Goal: Information Seeking & Learning: Learn about a topic

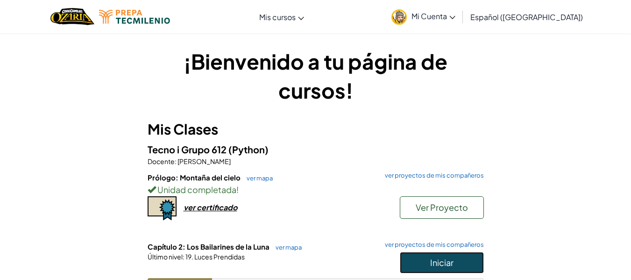
click at [438, 269] on button "Iniciar" at bounding box center [442, 262] width 84 height 21
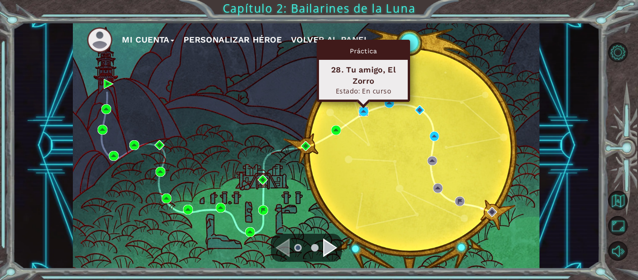
click at [361, 110] on img at bounding box center [364, 112] width 10 height 10
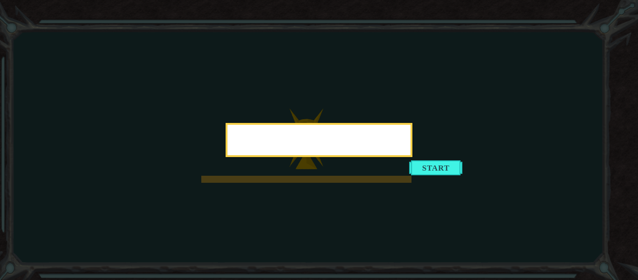
click at [413, 157] on div at bounding box center [319, 140] width 187 height 34
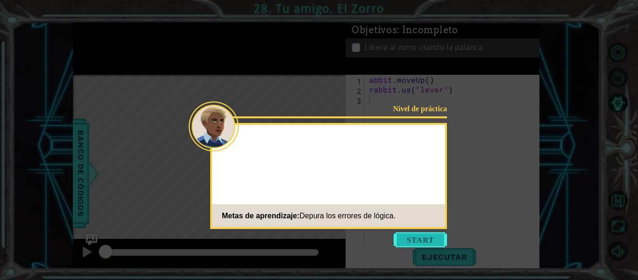
click at [422, 242] on button "Start" at bounding box center [420, 239] width 53 height 15
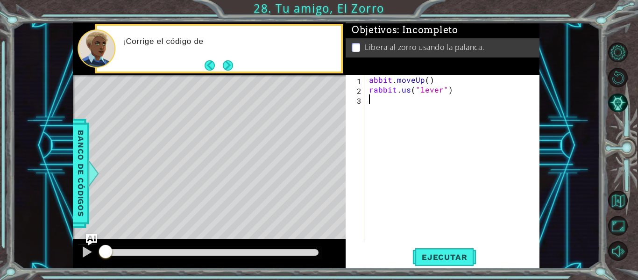
click at [408, 92] on div "abbit . moveUp ( ) rabbit . us ( "lever" )" at bounding box center [454, 168] width 175 height 186
click at [370, 77] on div "abbit . moveUp ( ) rabbit . use ( "lever" )" at bounding box center [454, 168] width 175 height 186
type textarea "rabbit.moveUp()"
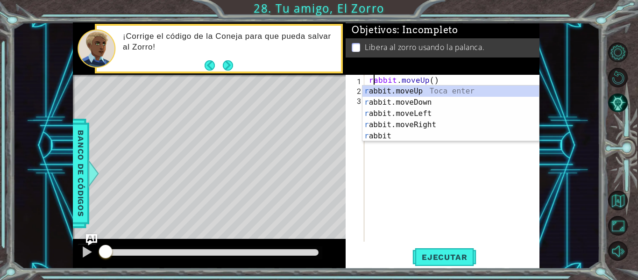
scroll to position [0, 0]
click at [433, 156] on div "rabbit . moveUp ( ) rabbit . use ( "lever" )" at bounding box center [454, 168] width 175 height 186
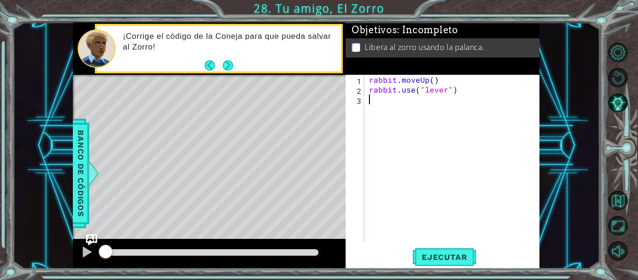
scroll to position [0, 0]
click at [369, 76] on div "rabbit . moveUp ( ) rabbit . use ( "lever" )" at bounding box center [454, 168] width 175 height 186
type textarea "rabbit.moveUp()"
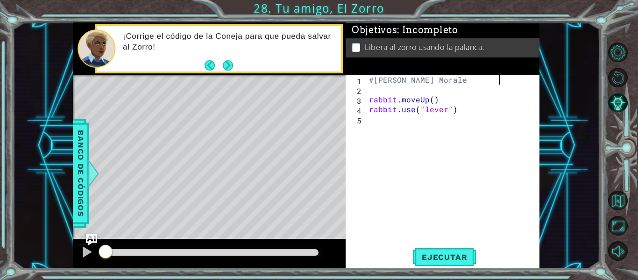
scroll to position [0, 8]
type textarea "#[PERSON_NAME]"
click at [441, 255] on span "Ejecutar" at bounding box center [445, 256] width 64 height 9
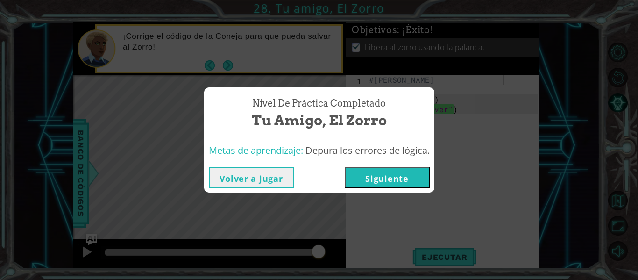
click at [399, 180] on button "Siguiente" at bounding box center [387, 177] width 85 height 21
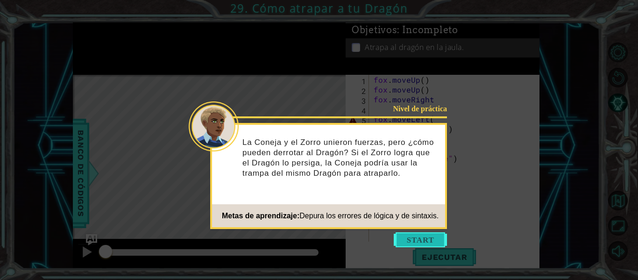
click at [405, 235] on button "Start" at bounding box center [420, 239] width 53 height 15
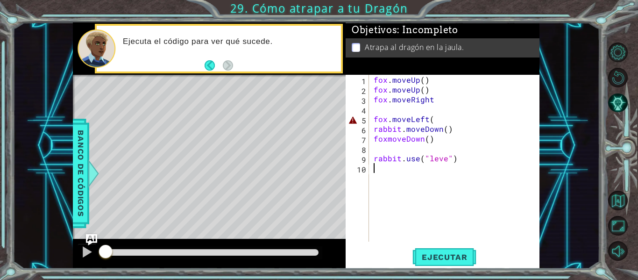
drag, startPoint x: 415, startPoint y: 170, endPoint x: 335, endPoint y: 36, distance: 156.6
click at [335, 36] on div "1 ההההההההההההההההההההההההההההההההההההההההההההההההההההההההההההההההההההההההההההה…" at bounding box center [306, 145] width 467 height 246
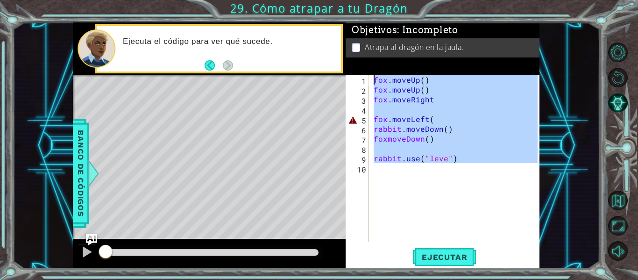
type textarea "rabbit.use("lever") #rabbit usa lever"
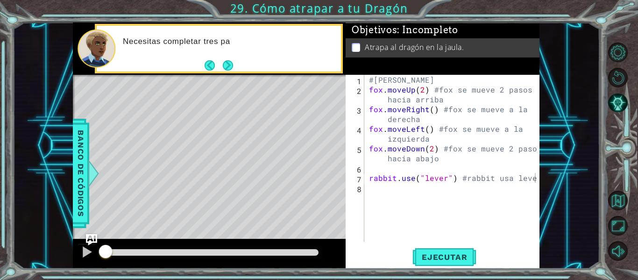
click at [456, 268] on div "rabbit.use("lever") #rabbit usa lever 1 2 3 4 5 6 7 8 #[PERSON_NAME] fox . move…" at bounding box center [443, 172] width 194 height 194
click at [443, 259] on span "Ejecutar" at bounding box center [445, 256] width 64 height 9
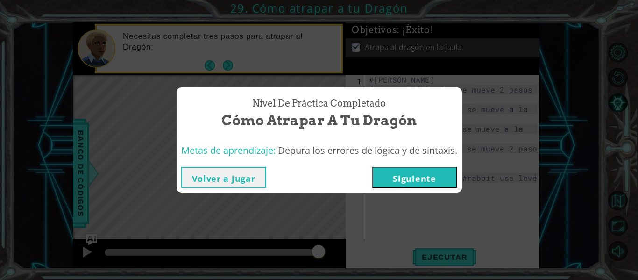
drag, startPoint x: 185, startPoint y: 252, endPoint x: 322, endPoint y: 243, distance: 137.7
click at [322, 243] on body "1 ההההההההההההההההההההההההההההההההההההההההההההההההההההההההההההההההההההההההההההה…" at bounding box center [319, 140] width 638 height 280
click at [416, 184] on button "Siguiente" at bounding box center [414, 177] width 85 height 21
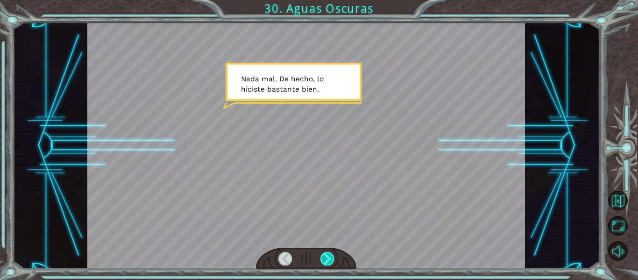
click at [328, 257] on div at bounding box center [328, 258] width 14 height 13
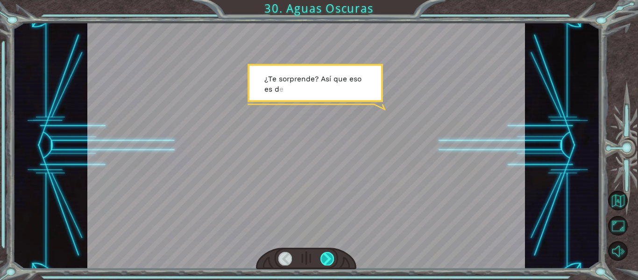
click at [328, 257] on div at bounding box center [328, 258] width 14 height 13
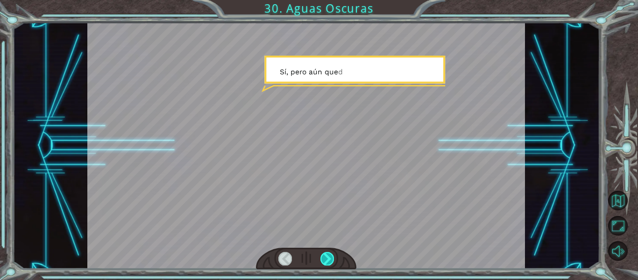
click at [328, 257] on div at bounding box center [328, 258] width 14 height 13
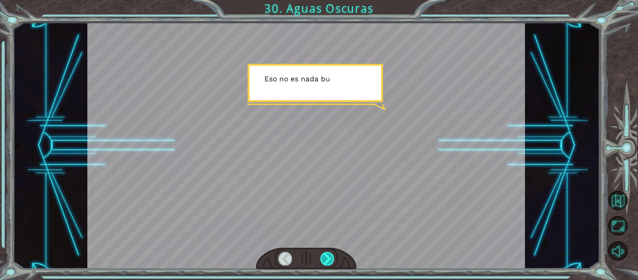
click at [328, 257] on div at bounding box center [328, 258] width 14 height 13
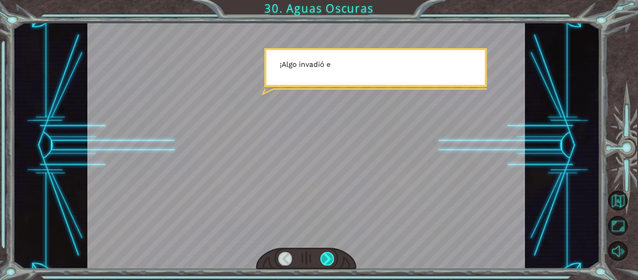
click at [328, 257] on div at bounding box center [328, 258] width 14 height 13
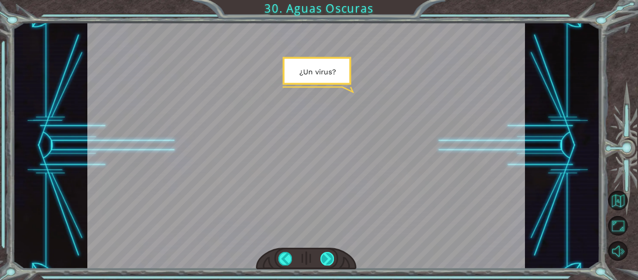
click at [328, 257] on div at bounding box center [328, 258] width 14 height 13
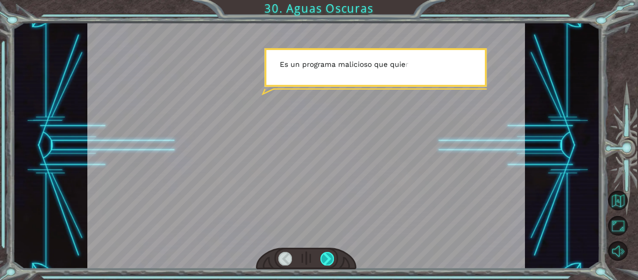
click at [328, 257] on div at bounding box center [328, 258] width 14 height 13
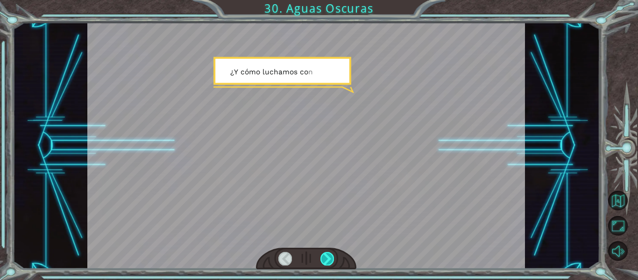
click at [328, 257] on div at bounding box center [328, 258] width 14 height 13
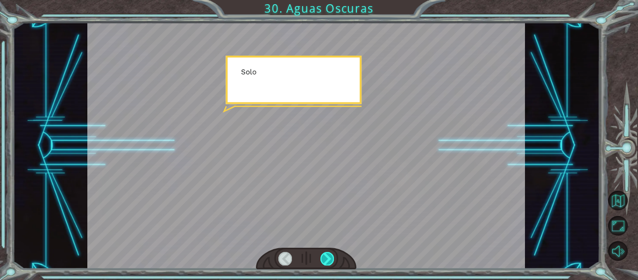
click at [328, 257] on div at bounding box center [328, 258] width 14 height 13
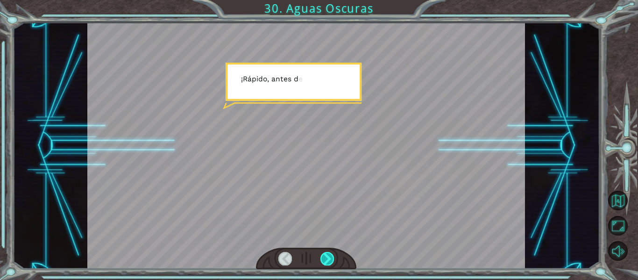
click at [328, 257] on div at bounding box center [328, 258] width 14 height 13
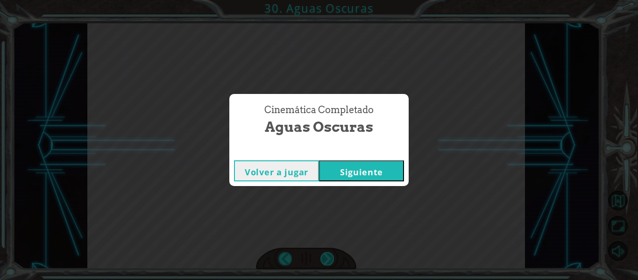
click at [328, 257] on div "Cinemática Completado Aguas Oscuras Volver a jugar [GEOGRAPHIC_DATA]" at bounding box center [319, 140] width 638 height 280
click at [348, 166] on button "Siguiente" at bounding box center [361, 170] width 85 height 21
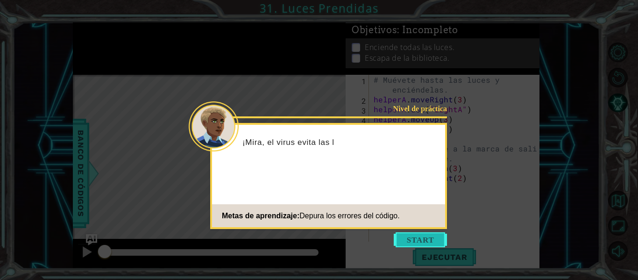
click at [412, 246] on button "Start" at bounding box center [420, 239] width 53 height 15
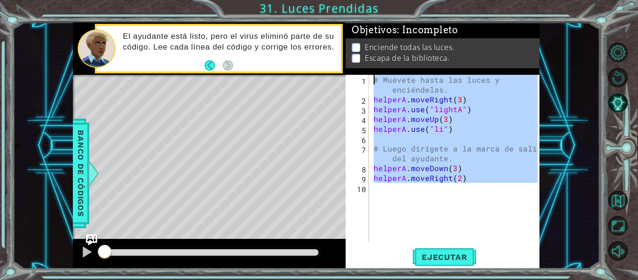
drag, startPoint x: 429, startPoint y: 190, endPoint x: 374, endPoint y: 78, distance: 125.4
click at [374, 78] on div "# Muévete hasta las luces y enciéndelas. helperA . moveRight ( 3 ) helperA . us…" at bounding box center [457, 173] width 171 height 196
paste textarea "helperA.moveDown(2) #helperA se mueve 2 pasos a la derecha."
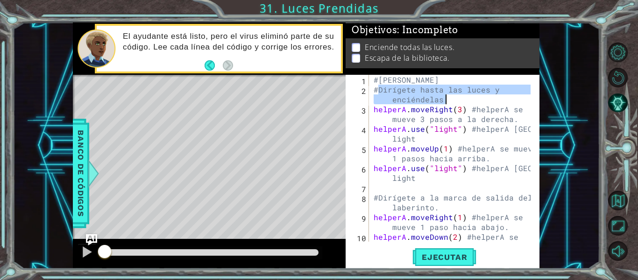
drag, startPoint x: 379, startPoint y: 91, endPoint x: 463, endPoint y: 100, distance: 84.2
click at [463, 100] on div "#[PERSON_NAME] #Dirígete hasta las luces y enciéndelas. helperA . moveRight ( 3…" at bounding box center [454, 173] width 164 height 196
click at [402, 90] on div "#[PERSON_NAME] #Dirígete hasta las luces y enciéndelas. helperA . moveRight ( 3…" at bounding box center [451, 158] width 159 height 167
click at [402, 90] on div "#[PERSON_NAME] #Dirígete hasta las luces y enciéndelas. helperA . moveRight ( 3…" at bounding box center [454, 173] width 164 height 196
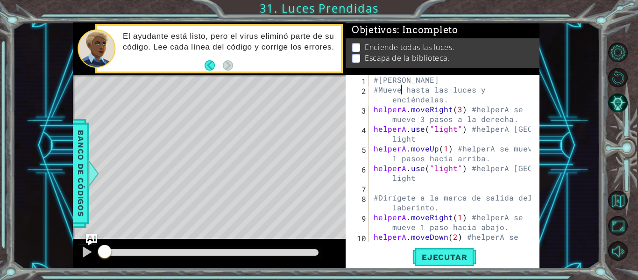
scroll to position [0, 2]
click at [507, 80] on div "#[PERSON_NAME] #Muevete hasta las luces y enciéndelas. helperA . moveRight ( 3 …" at bounding box center [454, 173] width 164 height 196
type textarea "#[PERSON_NAME]"
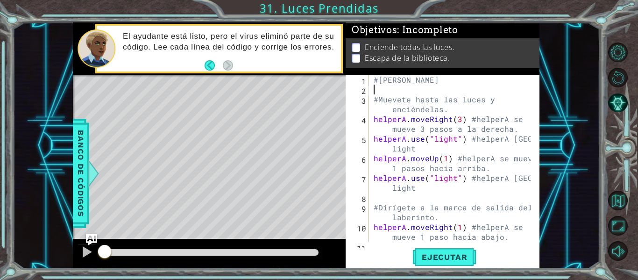
scroll to position [0, 0]
drag, startPoint x: 379, startPoint y: 80, endPoint x: 520, endPoint y: 75, distance: 141.7
click at [520, 75] on div "#[PERSON_NAME] #Muevete hasta las luces y enciéndelas. helperA . moveRight ( 3 …" at bounding box center [454, 173] width 164 height 196
click at [435, 257] on span "Ejecutar" at bounding box center [445, 256] width 64 height 9
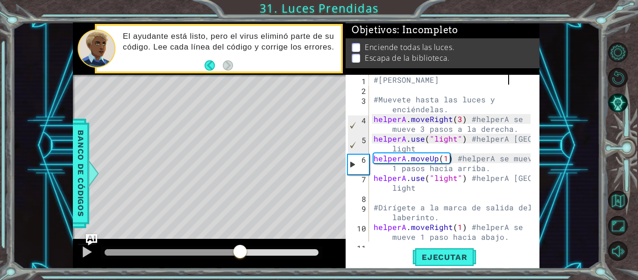
drag, startPoint x: 148, startPoint y: 253, endPoint x: 241, endPoint y: 241, distance: 93.8
click at [241, 241] on div at bounding box center [209, 254] width 273 height 30
click at [214, 249] on div at bounding box center [198, 252] width 186 height 7
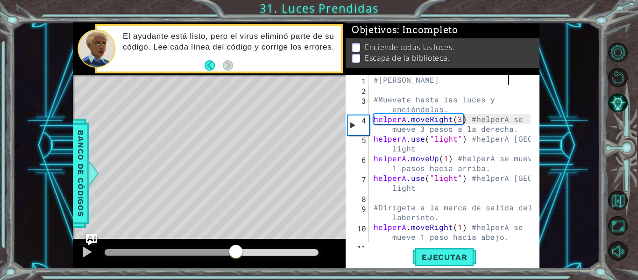
drag, startPoint x: 213, startPoint y: 250, endPoint x: 236, endPoint y: 254, distance: 23.7
click at [236, 254] on div at bounding box center [236, 252] width 17 height 17
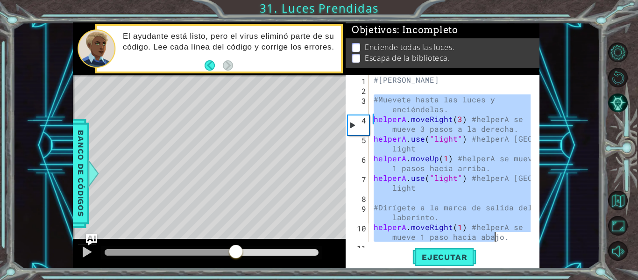
scroll to position [29, 0]
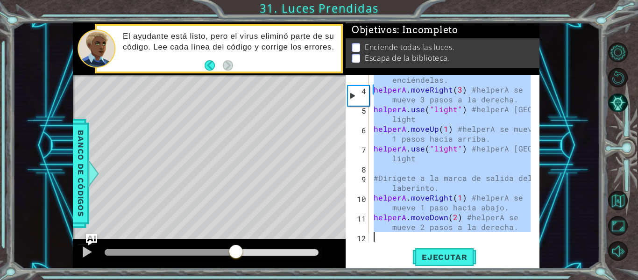
drag, startPoint x: 376, startPoint y: 99, endPoint x: 518, endPoint y: 272, distance: 223.8
click at [518, 272] on div "1 ההההההההההההההההההההההההההההההההההההההההההההההההההההההההההההההההההההההההההההה…" at bounding box center [319, 140] width 638 height 280
type textarea "helperA.moveDown(2) #helperA se mueve 2 pasos a la derecha."
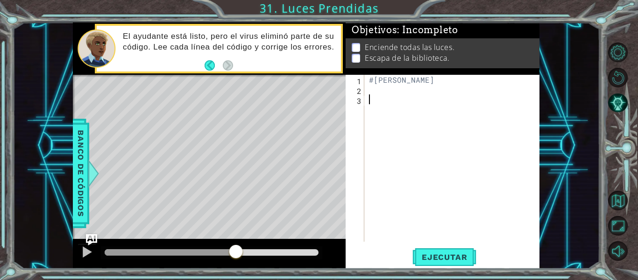
paste textarea "helperA.moveRight(2)"
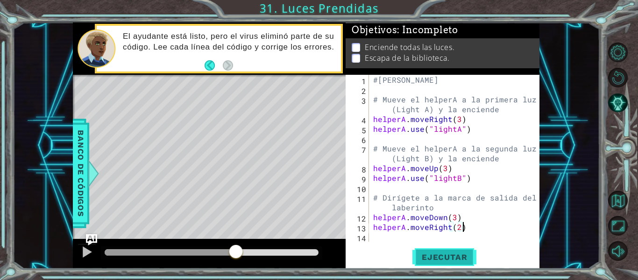
click at [429, 256] on span "Ejecutar" at bounding box center [445, 256] width 64 height 9
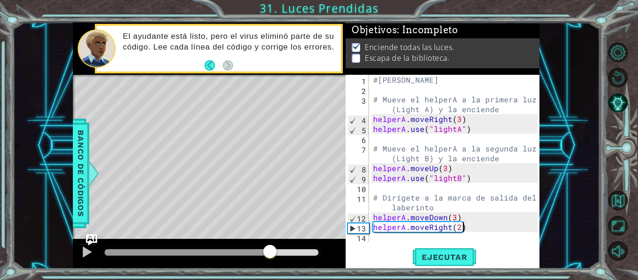
drag, startPoint x: 199, startPoint y: 253, endPoint x: 280, endPoint y: 237, distance: 82.4
click at [280, 237] on div "methods helper moveUp() moveDown() moveLeft() moveRight() use(thing) Banco de c…" at bounding box center [306, 145] width 467 height 246
click at [304, 247] on div at bounding box center [212, 252] width 222 height 13
click at [311, 251] on div at bounding box center [212, 252] width 214 height 7
drag, startPoint x: 311, startPoint y: 251, endPoint x: 190, endPoint y: 260, distance: 121.4
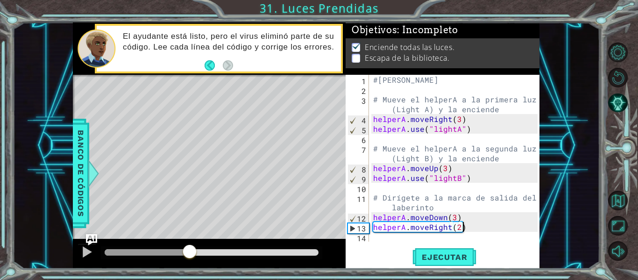
click at [190, 260] on div at bounding box center [189, 252] width 17 height 17
click at [152, 256] on div at bounding box center [212, 252] width 222 height 13
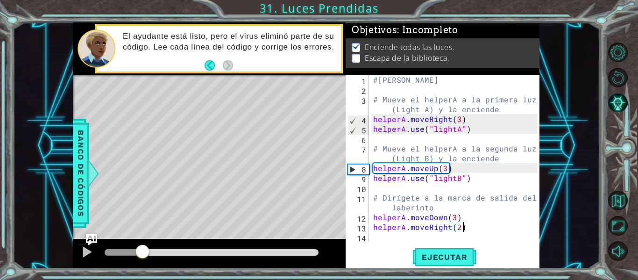
click at [143, 254] on div at bounding box center [124, 252] width 38 height 7
click at [86, 258] on div at bounding box center [87, 252] width 12 height 12
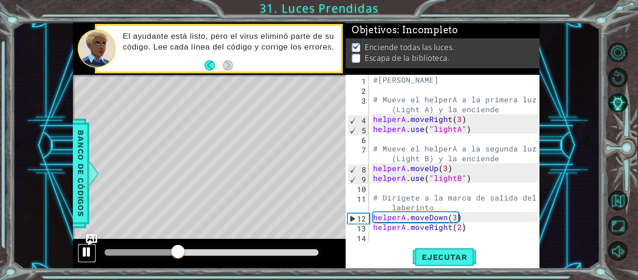
click at [89, 258] on div at bounding box center [87, 252] width 12 height 12
click at [453, 217] on div "#[PERSON_NAME] # Mueve el helperA a la primera luz (Light A) y la enciende help…" at bounding box center [457, 168] width 171 height 186
click at [85, 251] on div at bounding box center [87, 252] width 12 height 12
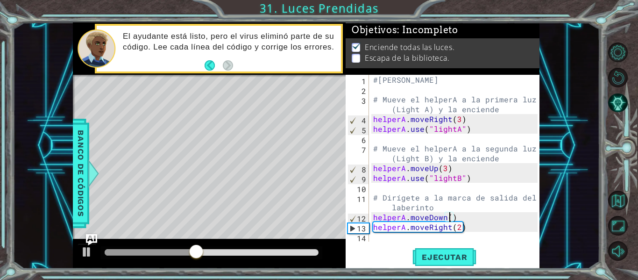
click at [179, 253] on div at bounding box center [151, 252] width 92 height 7
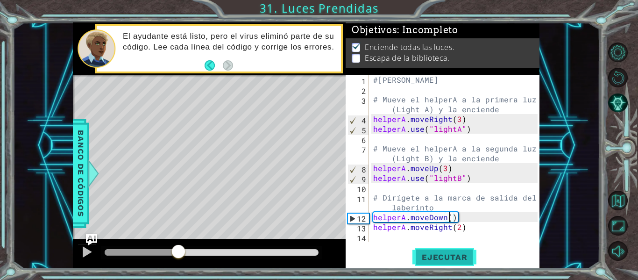
click at [431, 250] on button "Ejecutar" at bounding box center [445, 257] width 64 height 19
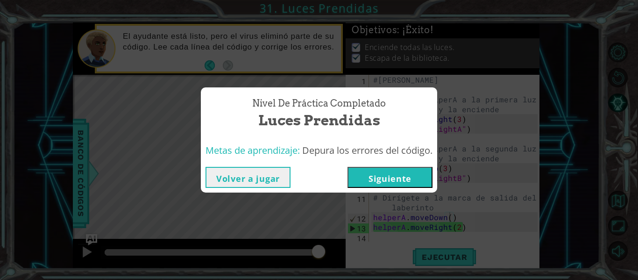
drag, startPoint x: 117, startPoint y: 250, endPoint x: 325, endPoint y: 245, distance: 208.0
click at [325, 245] on body "1 ההההההההההההההההההההההההההההההההההההההההההההההההההההההההההההההההההההההההההההה…" at bounding box center [319, 140] width 638 height 280
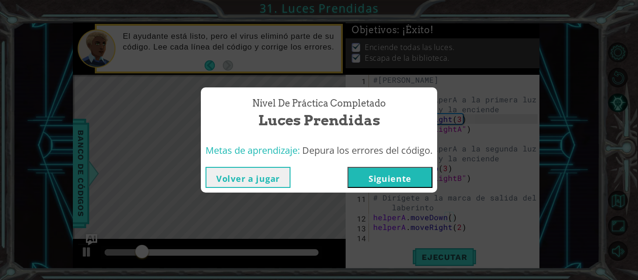
click at [268, 185] on button "Volver a jugar" at bounding box center [248, 177] width 85 height 21
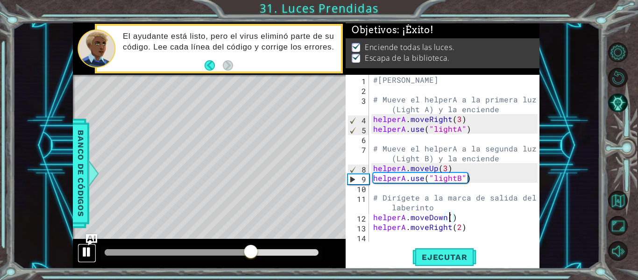
click at [91, 257] on div at bounding box center [87, 252] width 12 height 12
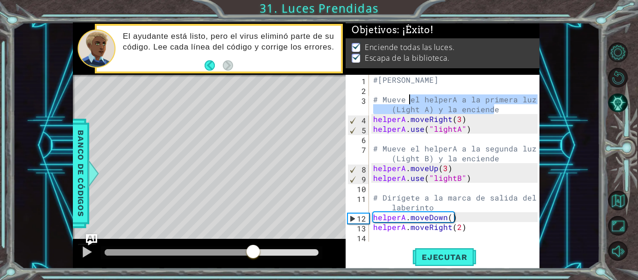
drag, startPoint x: 502, startPoint y: 109, endPoint x: 409, endPoint y: 101, distance: 93.3
click at [409, 101] on div "#[PERSON_NAME] # Mueve el helperA a la primera luz (Light A) y la enciende help…" at bounding box center [457, 168] width 171 height 186
paste textarea "hasta las luces y enciéndelas."
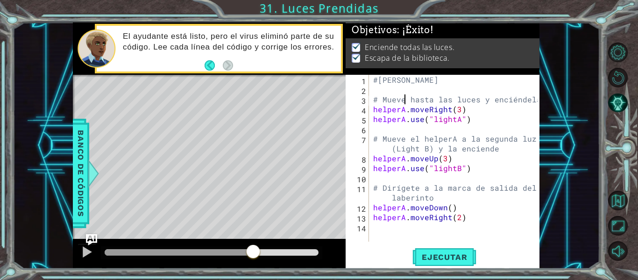
click at [404, 100] on div "#[PERSON_NAME] # Mueve hasta las luces y enciéndelas helperA . moveRight ( 3 ) …" at bounding box center [457, 168] width 171 height 186
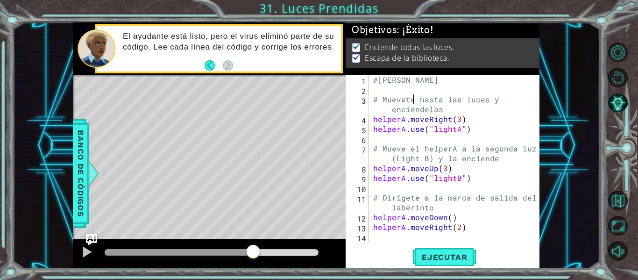
scroll to position [0, 3]
type textarea "# Muevete hasta las luces y enciéndelas"
click at [442, 264] on button "Ejecutar" at bounding box center [445, 257] width 64 height 19
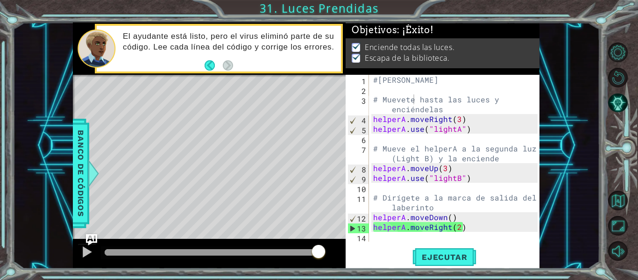
drag, startPoint x: 272, startPoint y: 255, endPoint x: 358, endPoint y: 255, distance: 86.5
click at [358, 255] on body "1 ההההההההההההההההההההההההההההההההההההההההההההההההההההההההההההההההההההההההההההה…" at bounding box center [319, 140] width 638 height 280
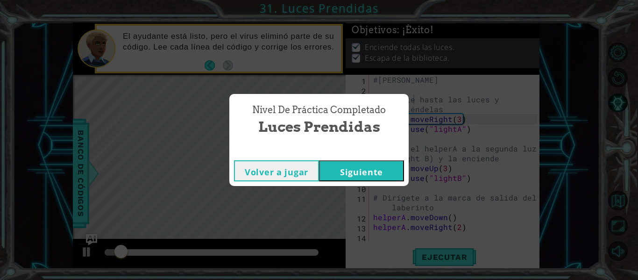
click at [293, 174] on button "Volver a jugar" at bounding box center [276, 170] width 85 height 21
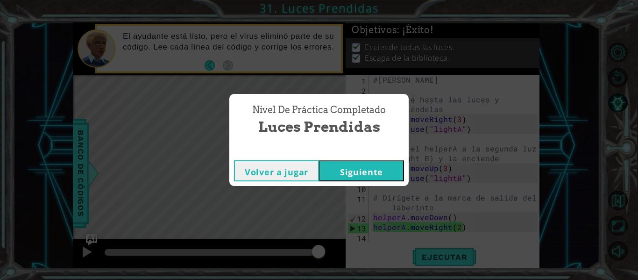
click at [370, 172] on button "Siguiente" at bounding box center [361, 170] width 85 height 21
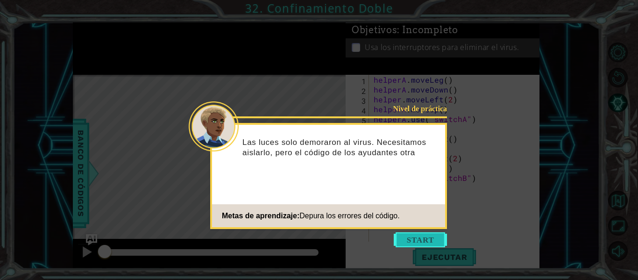
click at [421, 239] on button "Start" at bounding box center [420, 239] width 53 height 15
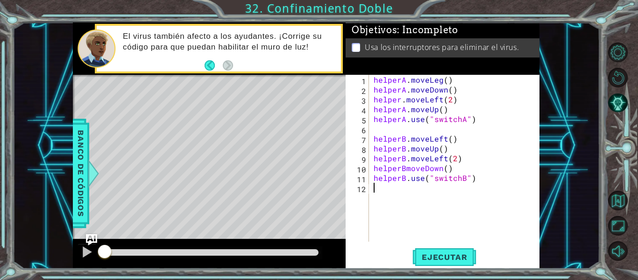
click at [407, 202] on div "helperA . moveLeg ( ) helperA . moveDown ( ) helper . moveLeft ( 2 ) helperA . …" at bounding box center [457, 168] width 171 height 186
click at [409, 195] on div "helperA . moveLeg ( ) helperA . moveDown ( ) helper . moveLeft ( 2 ) helperA . …" at bounding box center [457, 168] width 171 height 186
click at [407, 195] on div "helperA . moveLeg ( ) helperA . moveDown ( ) helper . moveLeft ( 2 ) helperA . …" at bounding box center [457, 168] width 171 height 186
drag, startPoint x: 412, startPoint y: 190, endPoint x: 402, endPoint y: 202, distance: 15.6
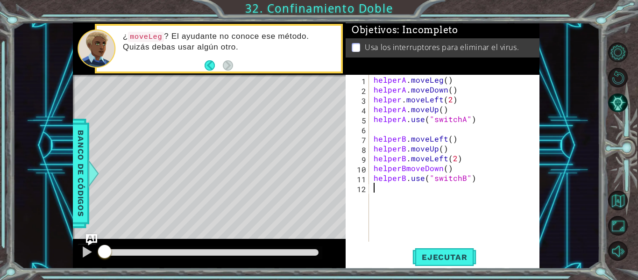
click at [402, 202] on div "helperA . moveLeg ( ) helperA . moveDown ( ) helper . moveLeft ( 2 ) helperA . …" at bounding box center [457, 168] width 171 height 186
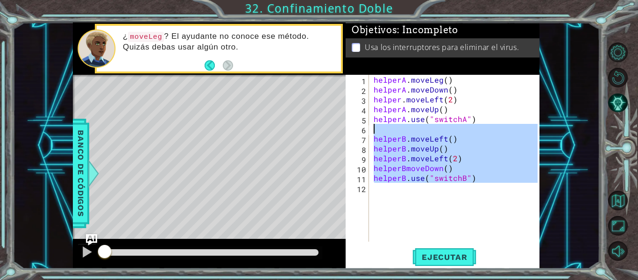
drag, startPoint x: 416, startPoint y: 195, endPoint x: 374, endPoint y: 115, distance: 90.3
click at [374, 115] on div "helperA . moveLeg ( ) helperA . moveDown ( ) helper . moveLeft ( 2 ) helperA . …" at bounding box center [457, 168] width 171 height 186
click at [437, 181] on div "helperA . moveLeg ( ) helperA . moveDown ( ) helper . moveLeft ( 2 ) helperA . …" at bounding box center [455, 158] width 166 height 167
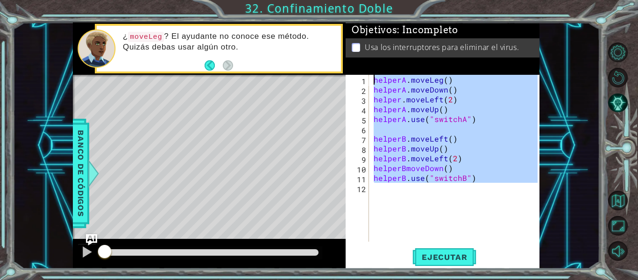
drag, startPoint x: 445, startPoint y: 187, endPoint x: 362, endPoint y: 54, distance: 157.3
click at [362, 54] on div "Objetivos : Incompleto Usa los interruptores para eliminar el virus. helperB.us…" at bounding box center [443, 145] width 194 height 246
paste textarea "B.use("switch B""
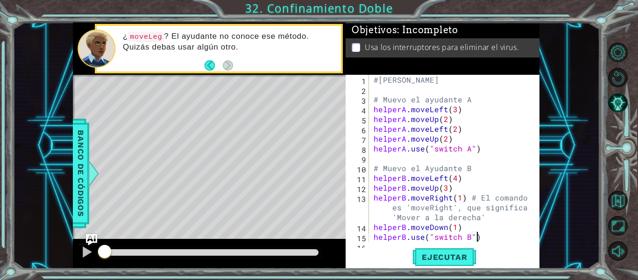
click at [405, 100] on div "#[PERSON_NAME] # Muevo el ayudante A helperA . moveLeft ( 3 ) helperA . moveUp …" at bounding box center [454, 168] width 164 height 186
click at [389, 80] on div "#[PERSON_NAME] # Mueve el ayudante A helperA . moveLeft ( 3 ) helperA . moveUp …" at bounding box center [454, 168] width 164 height 186
drag, startPoint x: 379, startPoint y: 79, endPoint x: 509, endPoint y: 80, distance: 130.4
click at [509, 80] on div "#[PERSON_NAME] # Mueve el ayudante A helperA . moveLeft ( 3 ) helperA . moveUp …" at bounding box center [454, 168] width 164 height 186
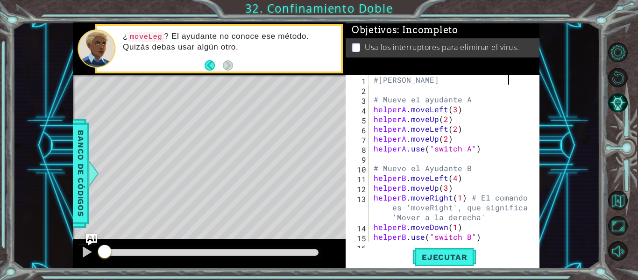
scroll to position [10, 0]
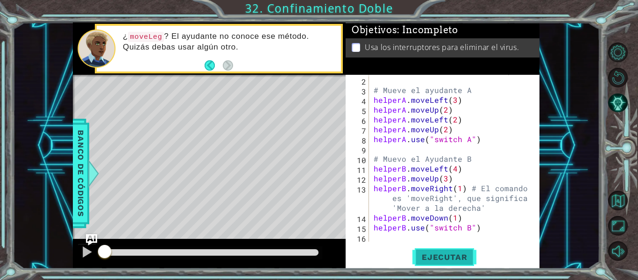
click at [461, 256] on span "Ejecutar" at bounding box center [445, 256] width 64 height 9
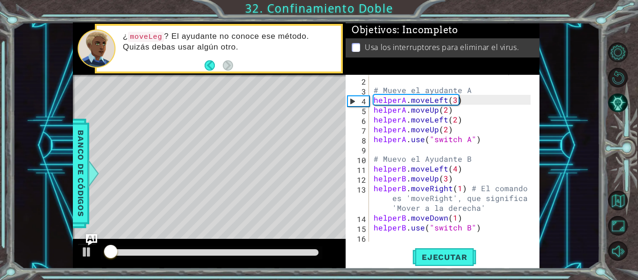
drag, startPoint x: 242, startPoint y: 248, endPoint x: 280, endPoint y: 251, distance: 38.5
click at [280, 251] on div at bounding box center [212, 252] width 222 height 13
click at [110, 225] on div "methods helper moveUp() moveDown() moveLeft() moveRight() use(thing) Banco de c…" at bounding box center [306, 145] width 467 height 246
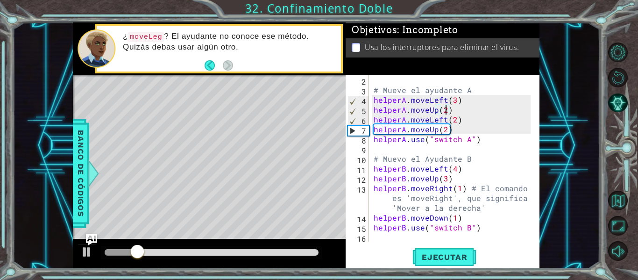
click at [443, 112] on div "#[PERSON_NAME] # Mueve el ayudante A helperA . moveLeft ( 3 ) helperA . moveUp …" at bounding box center [454, 158] width 164 height 186
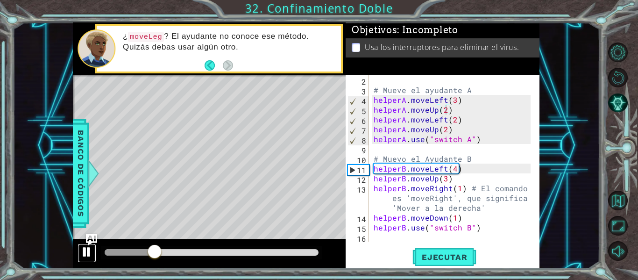
click at [91, 253] on div at bounding box center [87, 252] width 12 height 12
click at [457, 102] on div "#[PERSON_NAME] # Mueve el ayudante A helperA . moveLeft ( 3 ) helperA . moveUp …" at bounding box center [454, 158] width 164 height 186
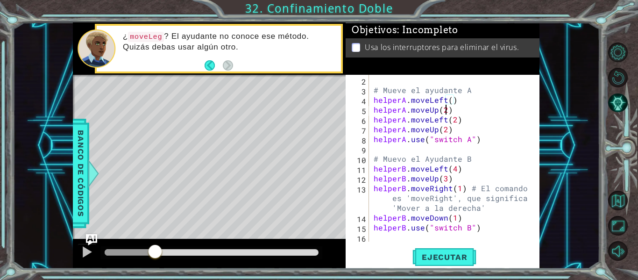
click at [447, 109] on div "#[PERSON_NAME] # Mueve el ayudante A helperA . moveLeft ( ) helperA . moveUp ( …" at bounding box center [454, 158] width 164 height 186
click at [447, 109] on div "#[PERSON_NAME] # Mueve el ayudante A helperA . moveLeft ( ) helperA . moveUp ( …" at bounding box center [451, 158] width 159 height 167
click at [432, 112] on div "#[PERSON_NAME] # Mueve el ayudante A helperA . moveLeft ( ) helperA . moveUp ( …" at bounding box center [454, 158] width 164 height 186
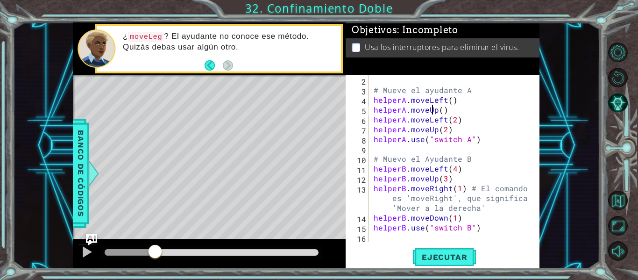
click at [432, 112] on div "#[PERSON_NAME] # Mueve el ayudante A helperA . moveLeft ( ) helperA . moveUp ( …" at bounding box center [454, 158] width 164 height 186
click at [447, 131] on div "#[PERSON_NAME] # Mueve el ayudante A helperA . moveLeft ( ) helperA . movedown …" at bounding box center [454, 158] width 164 height 186
click at [405, 158] on div "#[PERSON_NAME] # Mueve el ayudante A helperA . moveLeft ( ) helperA . movedown …" at bounding box center [454, 158] width 164 height 186
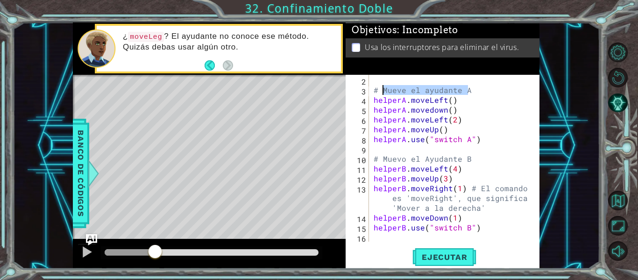
drag, startPoint x: 475, startPoint y: 91, endPoint x: 384, endPoint y: 93, distance: 90.7
click at [384, 93] on div "#[PERSON_NAME] # Mueve el ayudante A helperA . moveLeft ( ) helperA . movedown …" at bounding box center [454, 158] width 164 height 186
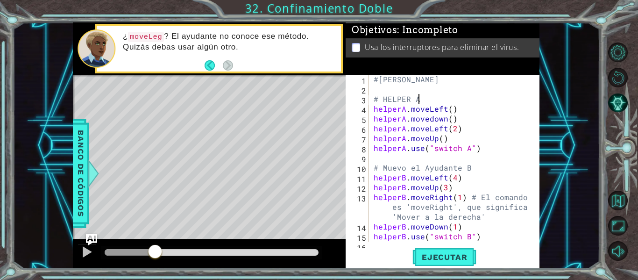
scroll to position [1, 0]
drag, startPoint x: 380, startPoint y: 167, endPoint x: 486, endPoint y: 171, distance: 105.7
click at [486, 171] on div "#[PERSON_NAME] # HELPER A helperA . moveLeft ( ) helperA . movedown ( ) helperA…" at bounding box center [454, 167] width 164 height 186
click at [436, 253] on span "Ejecutar" at bounding box center [445, 256] width 64 height 9
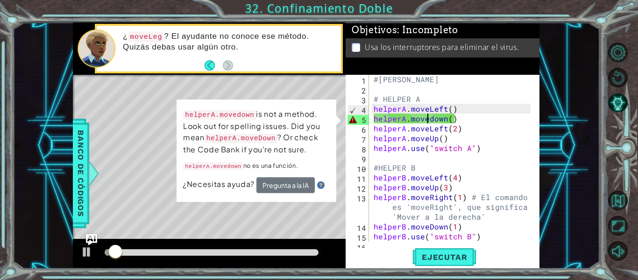
click at [430, 122] on div "#[PERSON_NAME] # HELPER A helperA . moveLeft ( ) helperA . movedown ( ) helperA…" at bounding box center [454, 167] width 164 height 186
type textarea "helperA.movedown()"
click at [439, 162] on div "#[PERSON_NAME] # HELPER A helperA . moveLeft ( ) helperA . movedown ( ) helperA…" at bounding box center [454, 167] width 164 height 186
click at [460, 121] on div "#[PERSON_NAME] # HELPER A helperA . moveLeft ( ) helperA . movedown ( ) helperA…" at bounding box center [454, 167] width 164 height 186
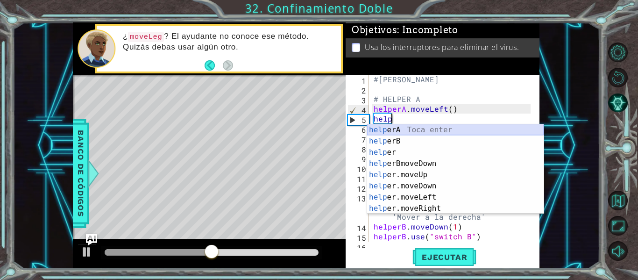
click at [417, 131] on div "help erA Toca enter help erB Toca enter help er Toca enter help erBmoveDown Toc…" at bounding box center [455, 180] width 177 height 112
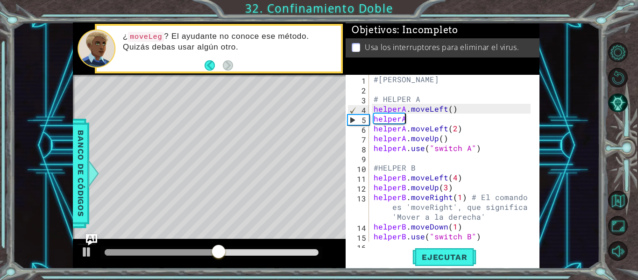
click at [406, 121] on div "#[PERSON_NAME] # HELPER A helperA . moveLeft ( ) helperA helperA . moveLeft ( 2…" at bounding box center [454, 167] width 164 height 186
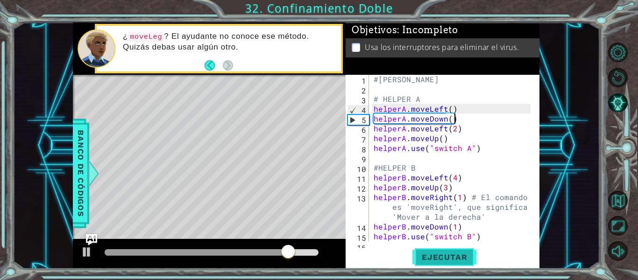
click at [439, 257] on span "Ejecutar" at bounding box center [445, 256] width 64 height 9
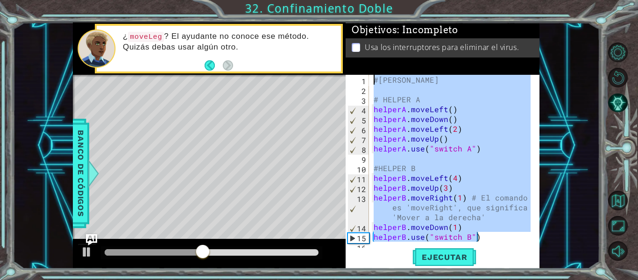
scroll to position [0, 0]
click at [342, 82] on div "1 ההההההההההההההההההההההההההההההההההההההההההההההההההההההההההההההההההההההההההההה…" at bounding box center [306, 145] width 467 height 246
type textarea "#[PERSON_NAME]"
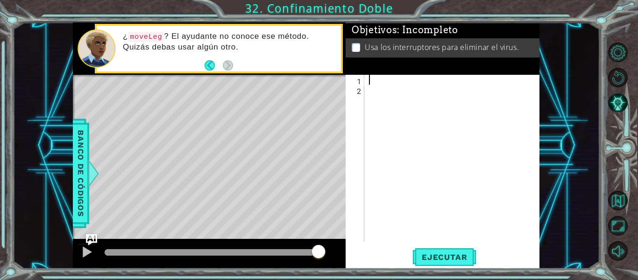
paste textarea "helperB.use("switch B") #Usar el switch B"
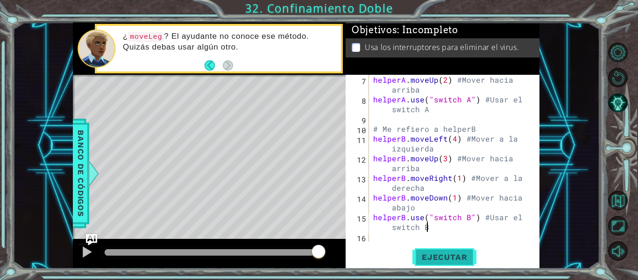
click at [440, 254] on span "Ejecutar" at bounding box center [445, 256] width 64 height 9
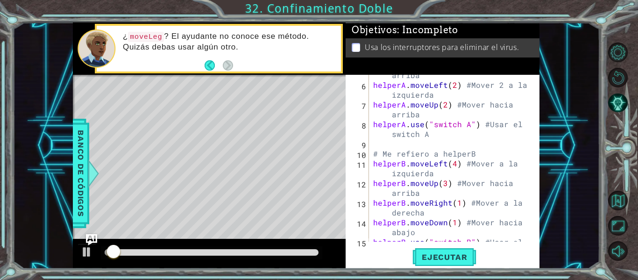
scroll to position [0, 0]
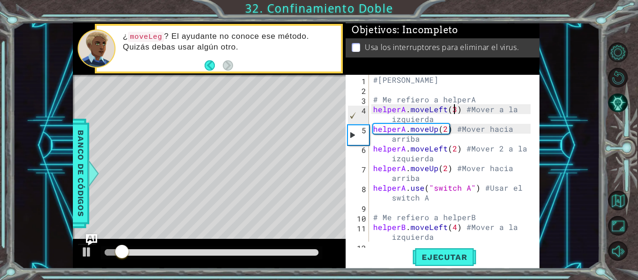
click at [454, 114] on div "#[PERSON_NAME] # Me refiero a helperA helperA . moveLeft ( 3 ) #Mover a la izqu…" at bounding box center [454, 173] width 164 height 196
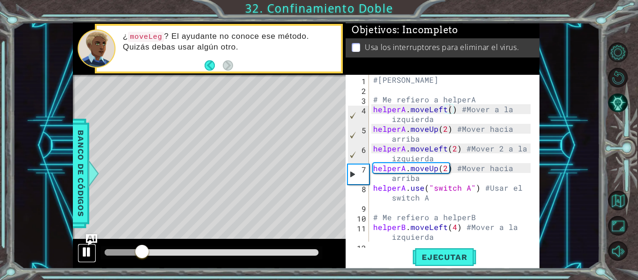
click at [89, 254] on div at bounding box center [87, 252] width 12 height 12
click at [445, 131] on div "#[PERSON_NAME] # Me refiero a helperA helperA . moveLeft ( ) #Mover a la izquie…" at bounding box center [454, 173] width 164 height 196
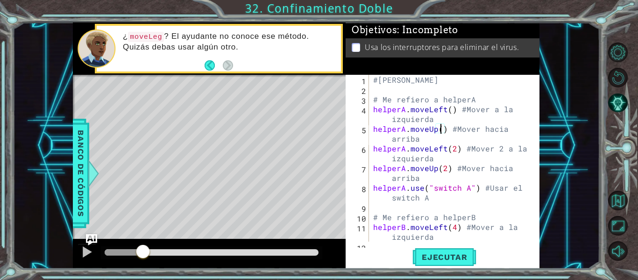
click at [433, 129] on div "#[PERSON_NAME] # Me refiero a helperA helperA . moveLeft ( ) #Mover a la izquie…" at bounding box center [454, 173] width 164 height 196
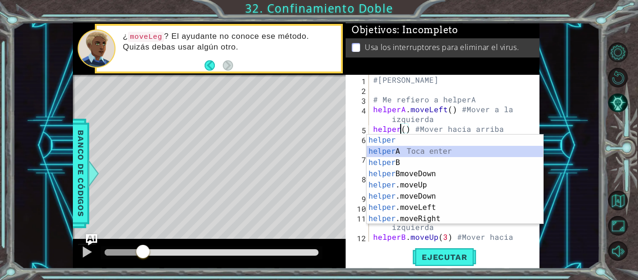
click at [405, 156] on div "helper [PERSON_NAME] enter helper A Toca enter helper B Toca enter helper Bmove…" at bounding box center [455, 191] width 177 height 112
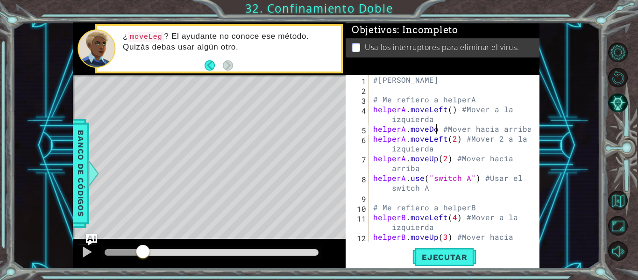
scroll to position [0, 5]
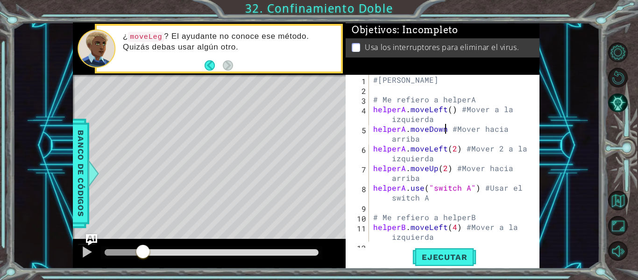
click at [395, 139] on div "#[PERSON_NAME] # Me refiero a helperA helperA . moveLeft ( ) #Mover a la izquie…" at bounding box center [454, 173] width 164 height 196
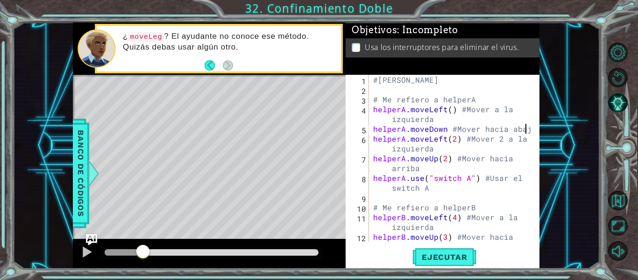
scroll to position [0, 9]
click at [437, 256] on span "Ejecutar" at bounding box center [445, 256] width 64 height 9
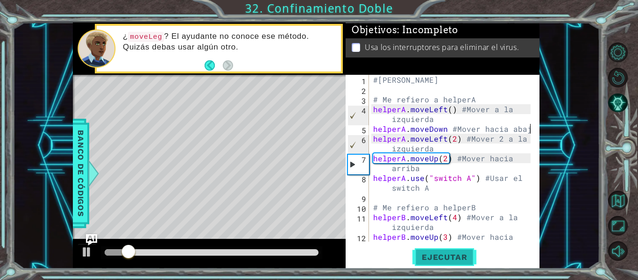
click at [442, 261] on span "Ejecutar" at bounding box center [445, 256] width 64 height 9
click at [92, 251] on div at bounding box center [87, 252] width 12 height 12
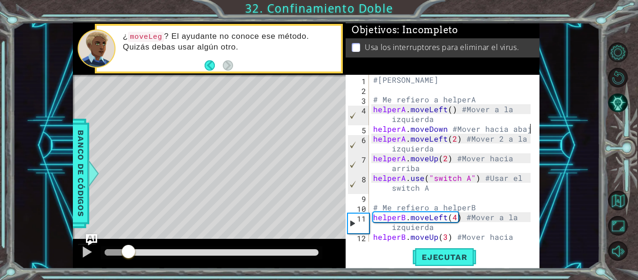
click at [445, 129] on div "#[PERSON_NAME] # Me refiero a helperA helperA . moveLeft ( ) #Mover a la izquie…" at bounding box center [454, 173] width 164 height 196
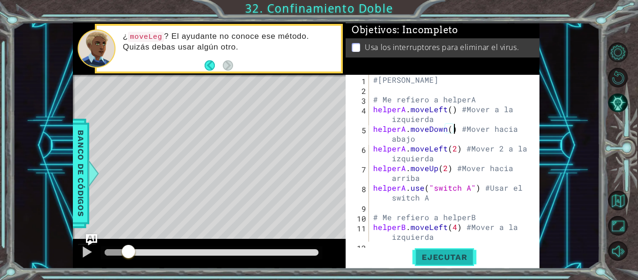
click at [445, 257] on span "Ejecutar" at bounding box center [445, 256] width 64 height 9
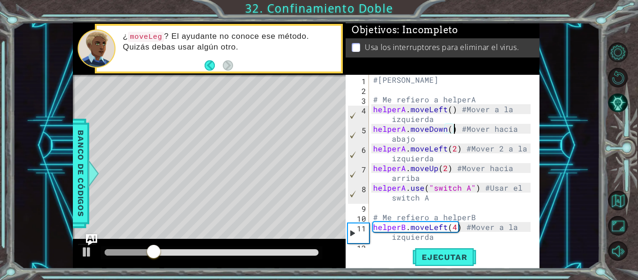
click at [446, 170] on div "#[PERSON_NAME] # Me refiero a helperA helperA . moveLeft ( ) #Mover a la izquie…" at bounding box center [454, 173] width 164 height 196
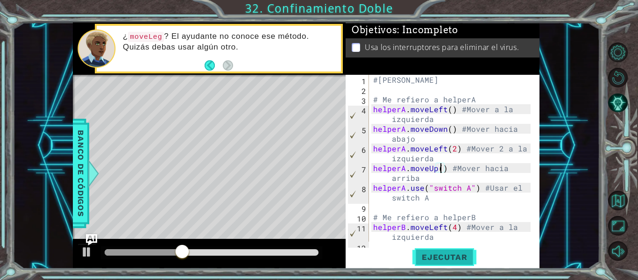
click at [436, 260] on span "Ejecutar" at bounding box center [445, 256] width 64 height 9
click at [93, 253] on div at bounding box center [87, 252] width 12 height 12
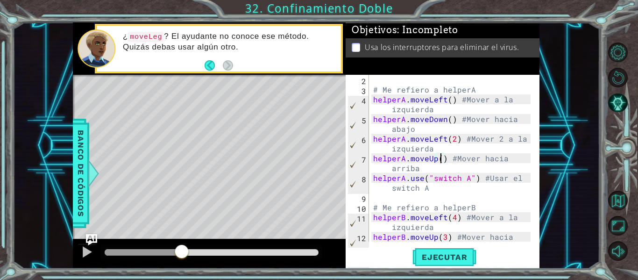
scroll to position [10, 0]
click at [428, 259] on span "Ejecutar" at bounding box center [445, 256] width 64 height 9
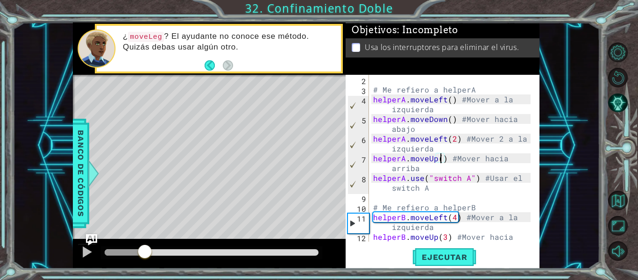
drag, startPoint x: 113, startPoint y: 252, endPoint x: 145, endPoint y: 252, distance: 32.2
click at [145, 252] on div at bounding box center [144, 252] width 17 height 17
click at [90, 255] on div at bounding box center [87, 252] width 12 height 12
click at [463, 177] on div "# Me refiero a helperA helperA . moveLeft ( ) #Mover a la izquierda helperA . m…" at bounding box center [454, 173] width 164 height 196
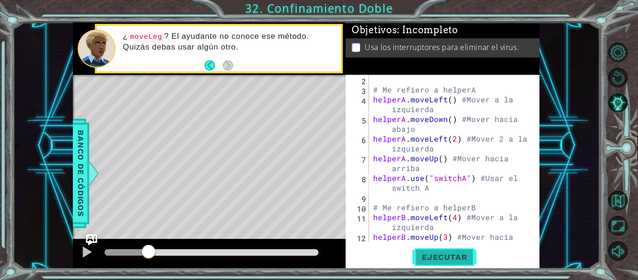
click at [447, 260] on span "Ejecutar" at bounding box center [445, 256] width 64 height 9
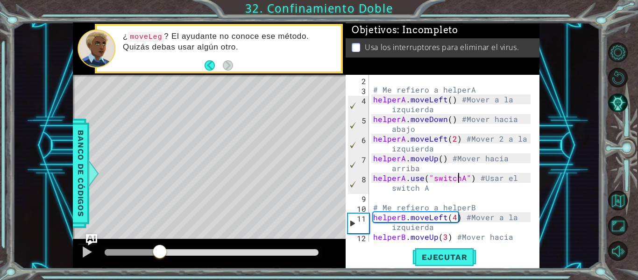
drag, startPoint x: 115, startPoint y: 248, endPoint x: 159, endPoint y: 248, distance: 43.5
click at [159, 248] on div at bounding box center [159, 252] width 17 height 17
click at [453, 220] on div "# Me refiero a helperA helperA . moveLeft ( ) #Mover a la izquierda helperA . m…" at bounding box center [454, 173] width 164 height 196
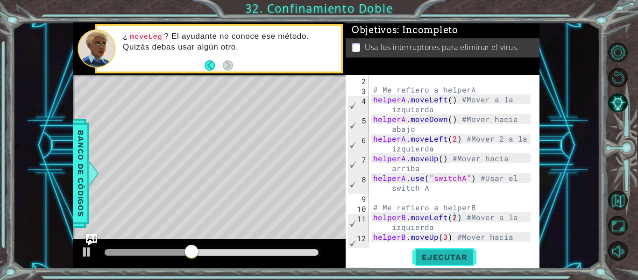
click at [459, 255] on span "Ejecutar" at bounding box center [445, 256] width 64 height 9
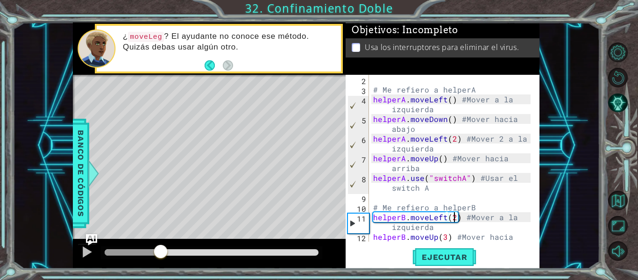
click at [160, 235] on div "methods helper moveUp() moveDown() moveLeft() moveRight() use(thing) Banco de c…" at bounding box center [306, 145] width 467 height 246
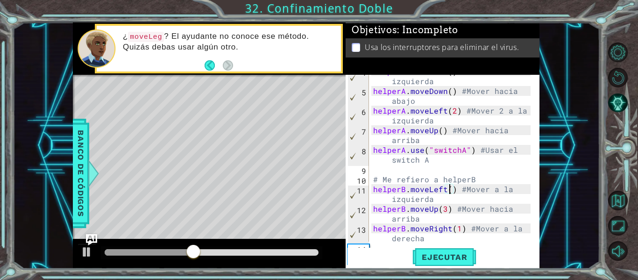
scroll to position [38, 0]
click at [84, 255] on div at bounding box center [87, 252] width 12 height 12
click at [444, 210] on div "helperA . moveLeft ( ) #Mover a la izquierda helperA . moveDown ( ) #Mover haci…" at bounding box center [454, 169] width 164 height 206
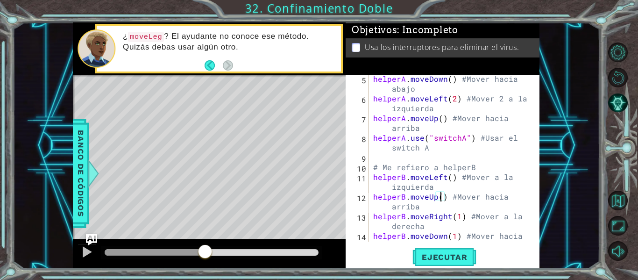
scroll to position [50, 0]
click at [440, 215] on div "helperA . moveDown ( ) #Mover hacia abajo helperA . moveLeft ( 2 ) #Mover 2 a l…" at bounding box center [454, 177] width 164 height 206
click at [440, 215] on div "helperA . moveDown ( ) #Mover hacia abajo helperA . moveLeft ( 2 ) #Mover 2 a l…" at bounding box center [451, 158] width 159 height 167
drag, startPoint x: 427, startPoint y: 215, endPoint x: 447, endPoint y: 216, distance: 20.6
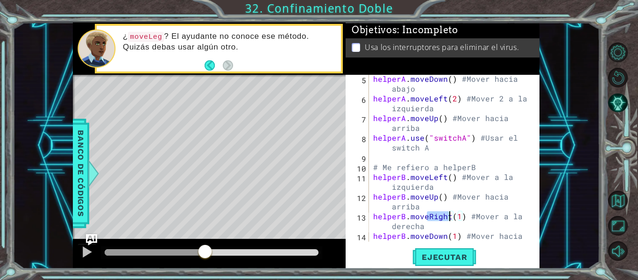
click at [447, 216] on div "helperA . moveDown ( ) #Mover hacia abajo helperA . moveLeft ( 2 ) #Mover 2 a l…" at bounding box center [454, 177] width 164 height 206
click at [422, 228] on div "helperA . moveDown ( ) #Mover hacia abajo helperA . moveLeft ( 2 ) #Mover 2 a l…" at bounding box center [454, 177] width 164 height 206
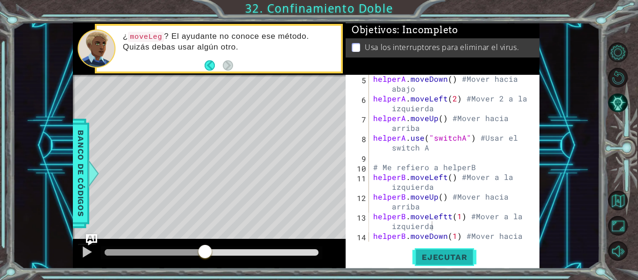
click at [434, 254] on span "Ejecutar" at bounding box center [445, 256] width 64 height 9
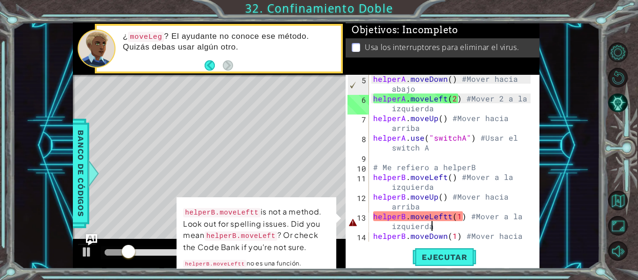
click at [447, 216] on div "helperA . moveDown ( ) #Mover hacia abajo helperA . moveLeft ( 2 ) #Mover 2 a l…" at bounding box center [454, 177] width 164 height 206
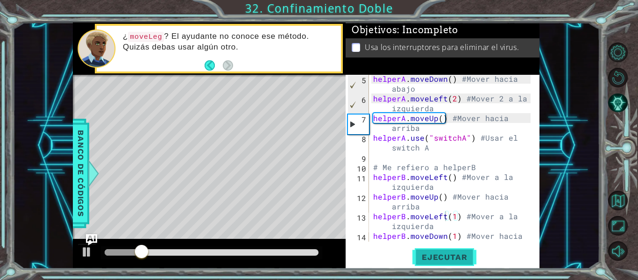
click at [454, 251] on button "Ejecutar" at bounding box center [445, 257] width 64 height 19
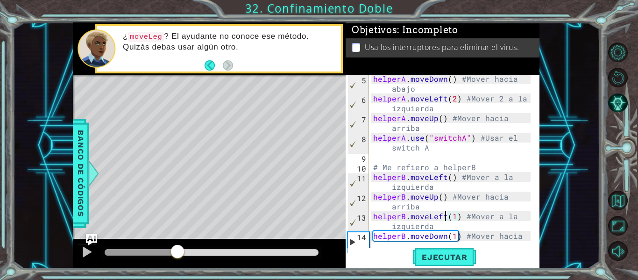
drag, startPoint x: 169, startPoint y: 256, endPoint x: 178, endPoint y: 253, distance: 9.2
click at [178, 253] on div at bounding box center [212, 252] width 214 height 7
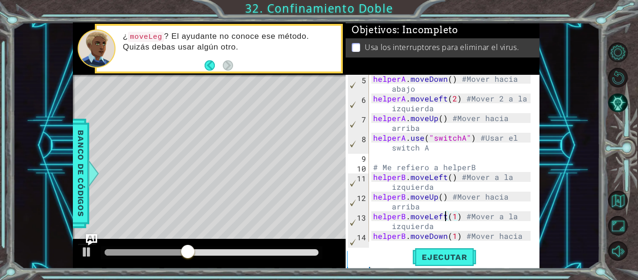
click at [457, 217] on div "helperA . moveDown ( ) #Mover hacia abajo helperA . moveLeft ( 2 ) #Mover 2 a l…" at bounding box center [454, 177] width 164 height 206
click at [454, 251] on button "Ejecutar" at bounding box center [445, 257] width 64 height 19
drag, startPoint x: 212, startPoint y: 254, endPoint x: 225, endPoint y: 252, distance: 13.7
click at [225, 252] on div at bounding box center [212, 252] width 214 height 7
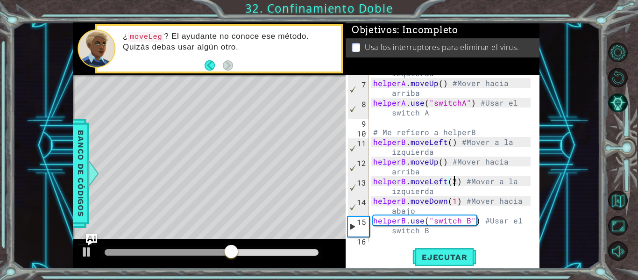
scroll to position [88, 0]
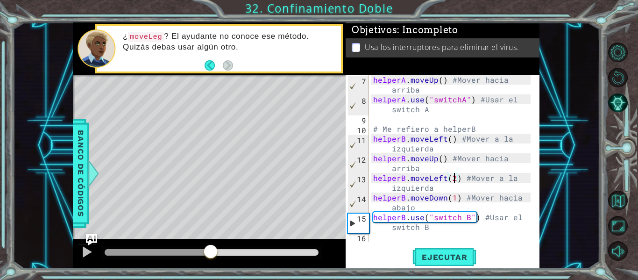
drag, startPoint x: 243, startPoint y: 253, endPoint x: 203, endPoint y: 259, distance: 41.1
click at [203, 259] on div at bounding box center [210, 252] width 17 height 17
click at [448, 251] on button "Ejecutar" at bounding box center [445, 257] width 64 height 19
drag, startPoint x: 160, startPoint y: 250, endPoint x: 189, endPoint y: 251, distance: 29.0
click at [189, 251] on div at bounding box center [212, 252] width 214 height 7
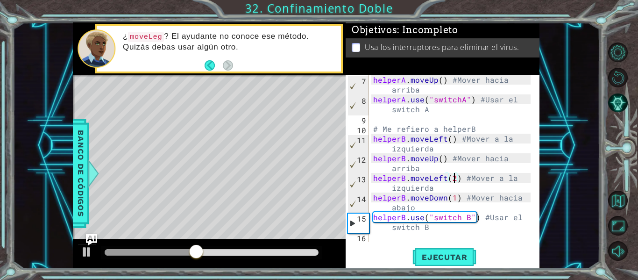
click at [462, 220] on div "helperA . moveUp ( ) #Mover hacia arriba helperA . use ( "switchA" ) #Usar el s…" at bounding box center [454, 173] width 164 height 196
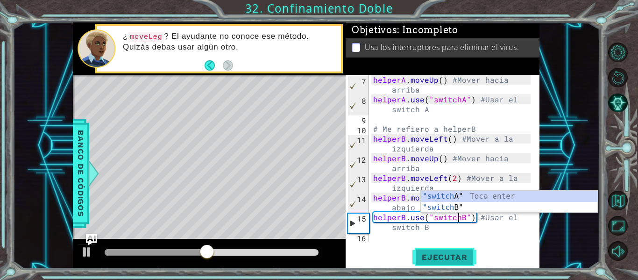
click at [461, 259] on span "Ejecutar" at bounding box center [445, 256] width 64 height 9
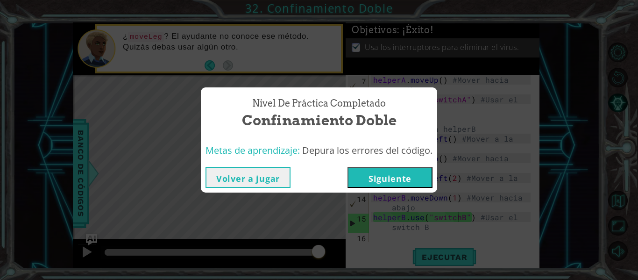
drag, startPoint x: 147, startPoint y: 254, endPoint x: 327, endPoint y: 255, distance: 180.4
click at [327, 255] on body "1 ההההההההההההההההההההההההההההההההההההההההההההההההההההההההההההההההההההההההההההה…" at bounding box center [319, 140] width 638 height 280
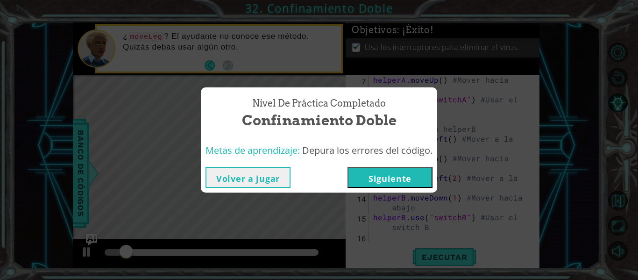
click at [249, 184] on button "Volver a jugar" at bounding box center [248, 177] width 85 height 21
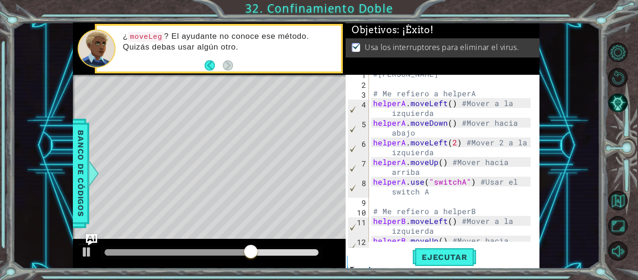
scroll to position [0, 0]
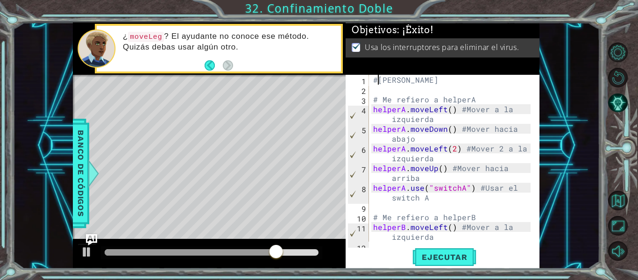
click at [376, 78] on div "#[PERSON_NAME] # Me refiero a helperA helperA . moveLeft ( ) #Mover a la izquie…" at bounding box center [454, 173] width 164 height 196
drag, startPoint x: 379, startPoint y: 78, endPoint x: 500, endPoint y: 79, distance: 121.0
click at [500, 79] on div "#[PERSON_NAME] # Me refiero a helperA helperA . moveLeft ( ) #Mover a la izquie…" at bounding box center [454, 173] width 164 height 196
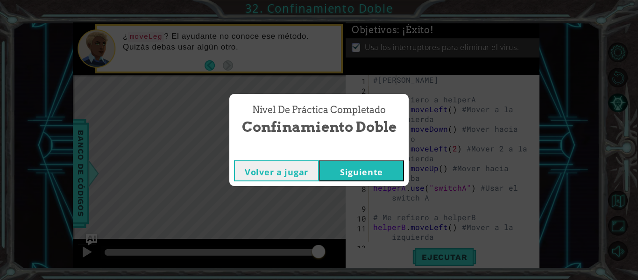
click at [286, 173] on button "Volver a jugar" at bounding box center [276, 170] width 85 height 21
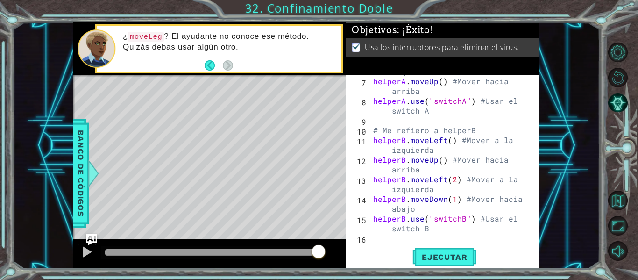
scroll to position [88, 0]
type textarea "#[PERSON_NAME]"
click at [454, 261] on span "Ejecutar" at bounding box center [445, 256] width 64 height 9
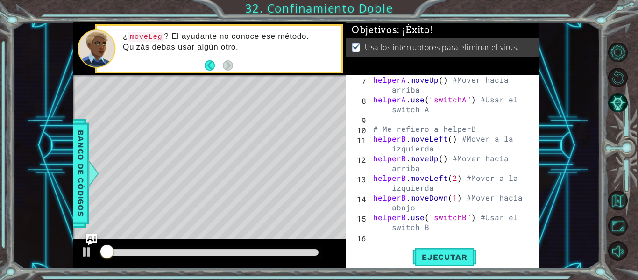
scroll to position [0, 0]
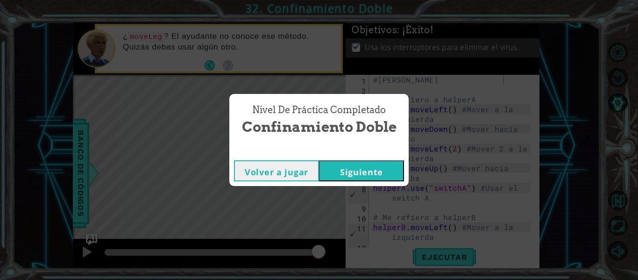
drag, startPoint x: 176, startPoint y: 253, endPoint x: 343, endPoint y: 254, distance: 166.4
click at [343, 254] on body "1 ההההההההההההההההההההההההההההההההההההההההההההההההההההההההההההההההההההההההההההה…" at bounding box center [319, 140] width 638 height 280
click at [256, 175] on button "Volver a jugar" at bounding box center [276, 170] width 85 height 21
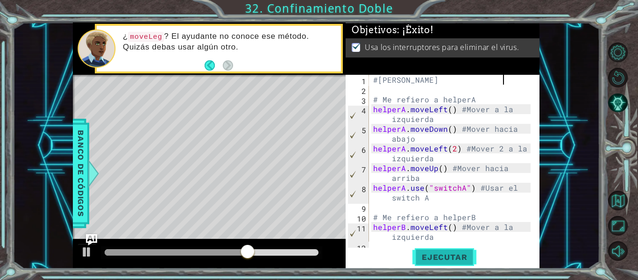
click at [436, 265] on button "Ejecutar" at bounding box center [445, 257] width 64 height 19
click at [467, 243] on body "1 ההההההההההההההההההההההההההההההההההההההההההההההההההההההההההההההההההההההההההההה…" at bounding box center [319, 140] width 638 height 280
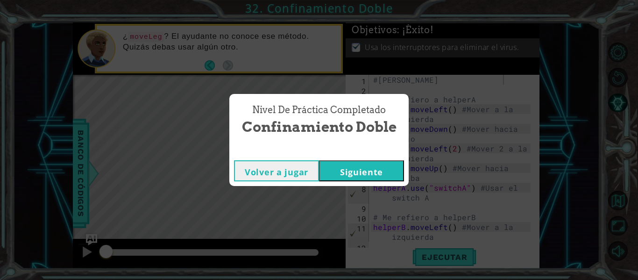
click at [378, 190] on div "Nivel de práctica Completado Confinamiento Doble Volver a jugar [GEOGRAPHIC_DAT…" at bounding box center [319, 140] width 638 height 280
click at [374, 175] on button "Siguiente" at bounding box center [361, 170] width 85 height 21
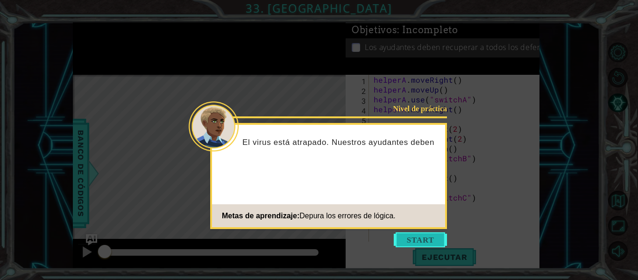
click at [420, 239] on button "Start" at bounding box center [420, 239] width 53 height 15
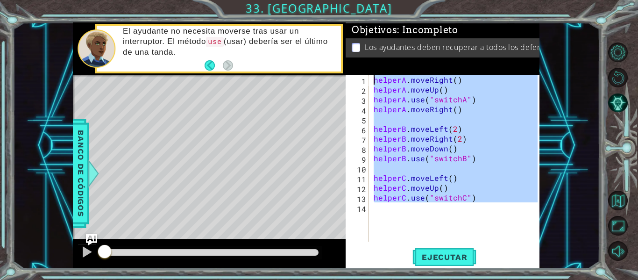
drag, startPoint x: 486, startPoint y: 212, endPoint x: 348, endPoint y: 47, distance: 215.6
click at [348, 47] on div "Objetivos : Incompleto Los ayudantes deben recuperar a todos los defensores usa…" at bounding box center [443, 145] width 194 height 246
paste textarea "C.use("switchC") #Usar el switch C"
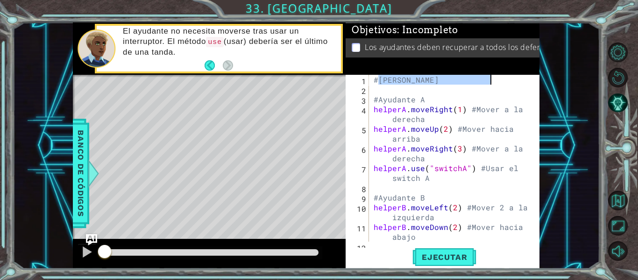
drag, startPoint x: 380, startPoint y: 79, endPoint x: 493, endPoint y: 78, distance: 113.1
click at [493, 78] on div "#[PERSON_NAME] #Ayudante A helperA . moveRight ( 1 ) #Mover a la derecha helper…" at bounding box center [454, 173] width 164 height 196
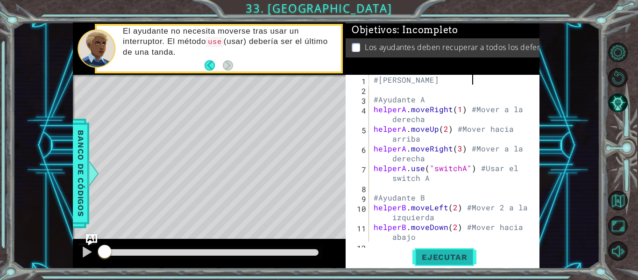
click at [456, 255] on span "Ejecutar" at bounding box center [445, 256] width 64 height 9
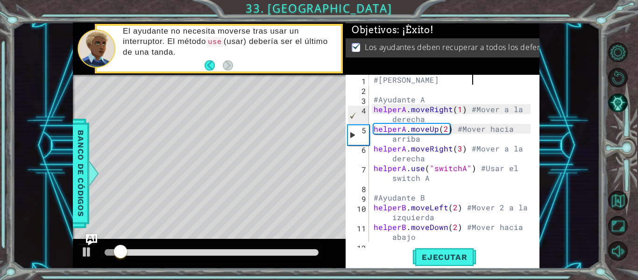
click at [207, 248] on div at bounding box center [212, 252] width 222 height 13
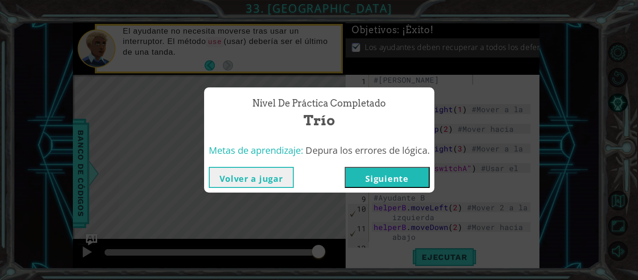
drag, startPoint x: 209, startPoint y: 255, endPoint x: 332, endPoint y: 246, distance: 122.7
click at [332, 246] on body "1 ההההההההההההההההההההההההההההההההההההההההההההההההההההההההההההההההההההההההההההה…" at bounding box center [319, 140] width 638 height 280
click at [271, 177] on button "Volver a jugar" at bounding box center [251, 177] width 85 height 21
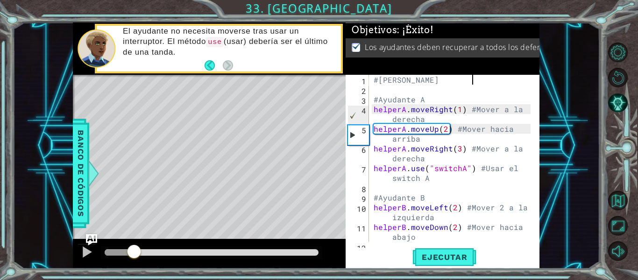
drag, startPoint x: 132, startPoint y: 250, endPoint x: 135, endPoint y: 246, distance: 5.1
click at [135, 246] on div at bounding box center [134, 252] width 17 height 17
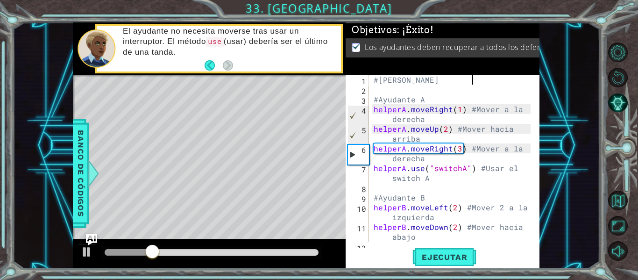
click at [444, 131] on div "#[PERSON_NAME] #Ayudante A helperA . moveRight ( 1 ) #Mover a la derecha helper…" at bounding box center [454, 173] width 164 height 196
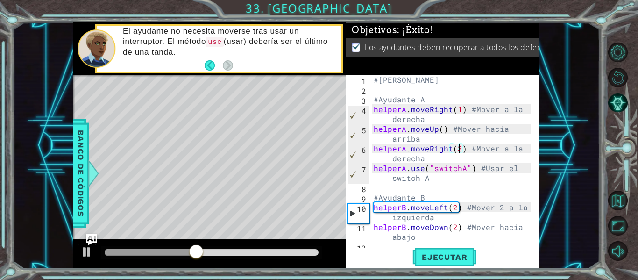
click at [461, 150] on div "#[PERSON_NAME] #Ayudante A helperA . moveRight ( 1 ) #Mover a la derecha helper…" at bounding box center [454, 173] width 164 height 196
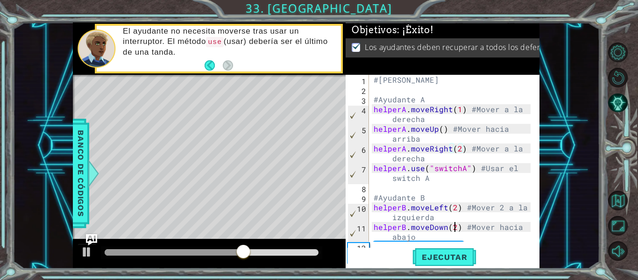
click at [454, 227] on div "#[PERSON_NAME] #Ayudante A helperA . moveRight ( 1 ) #Mover a la derecha helper…" at bounding box center [454, 173] width 164 height 196
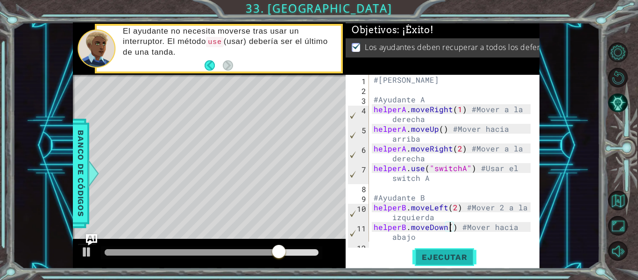
click at [431, 255] on span "Ejecutar" at bounding box center [445, 256] width 64 height 9
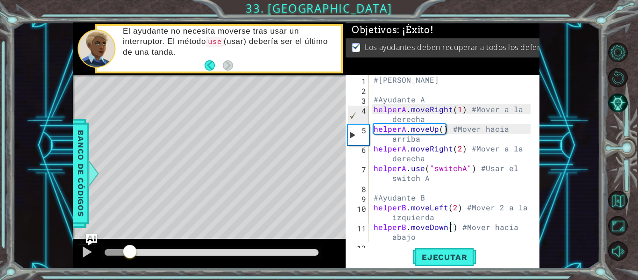
drag, startPoint x: 111, startPoint y: 254, endPoint x: 129, endPoint y: 249, distance: 18.8
click at [129, 249] on div at bounding box center [130, 252] width 17 height 17
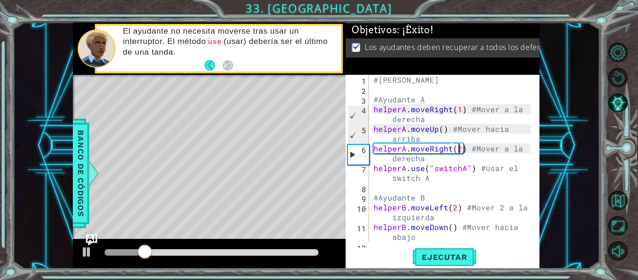
click at [458, 151] on div "#[PERSON_NAME] #Ayudante A helperA . moveRight ( 1 ) #Mover a la derecha helper…" at bounding box center [454, 173] width 164 height 196
type textarea "helperA.moveRight() #Mover a la derecha"
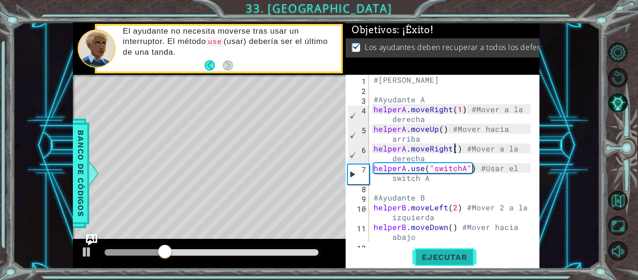
click at [436, 252] on button "Ejecutar" at bounding box center [445, 257] width 64 height 19
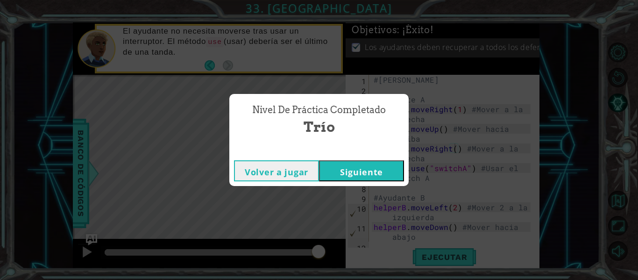
drag, startPoint x: 116, startPoint y: 246, endPoint x: 328, endPoint y: 245, distance: 212.2
click at [328, 245] on body "1 ההההההההההההההההההההההההההההההההההההההההההההההההההההההההההההההההההההההההההההה…" at bounding box center [319, 140] width 638 height 280
click at [278, 174] on button "Volver a jugar" at bounding box center [276, 170] width 85 height 21
click at [381, 164] on button "Siguiente" at bounding box center [361, 170] width 85 height 21
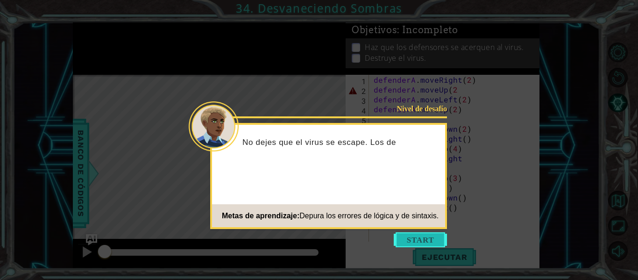
click at [422, 232] on button "Start" at bounding box center [420, 239] width 53 height 15
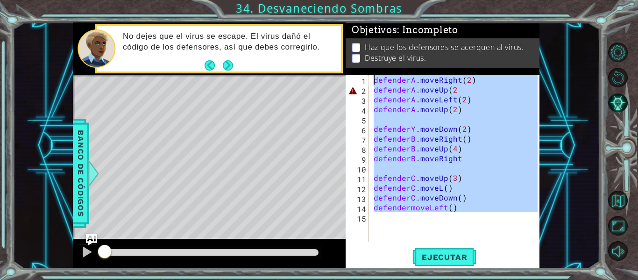
drag, startPoint x: 425, startPoint y: 219, endPoint x: 368, endPoint y: 30, distance: 196.9
click at [368, 30] on div "Objetivos : Incompleto Haz que los defensores se acerquen al virus. Destruye el…" at bounding box center [443, 145] width 194 height 246
paste textarea "C.moveLeft(1) #Mover a la izquierda"
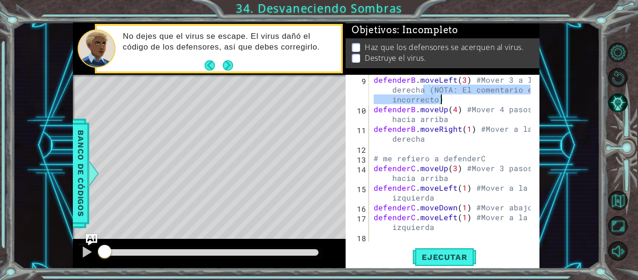
drag, startPoint x: 425, startPoint y: 89, endPoint x: 449, endPoint y: 100, distance: 25.5
click at [449, 100] on div "defenderB . moveLeft ( 3 ) #Mover 3 a la derecha (NOTA: El comentario es incorr…" at bounding box center [454, 178] width 164 height 206
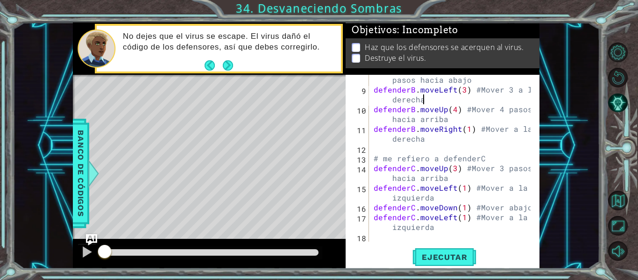
scroll to position [118, 0]
click at [455, 263] on button "Ejecutar" at bounding box center [445, 257] width 64 height 19
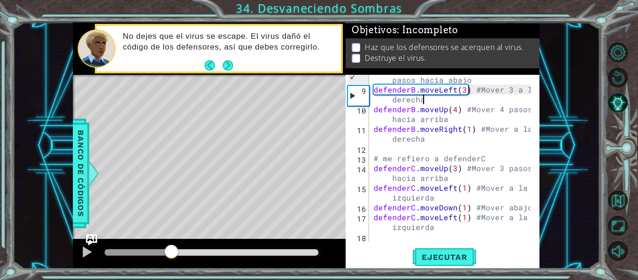
drag, startPoint x: 114, startPoint y: 250, endPoint x: 172, endPoint y: 251, distance: 57.5
click at [172, 251] on div at bounding box center [171, 252] width 17 height 17
click at [86, 250] on div at bounding box center [87, 252] width 12 height 12
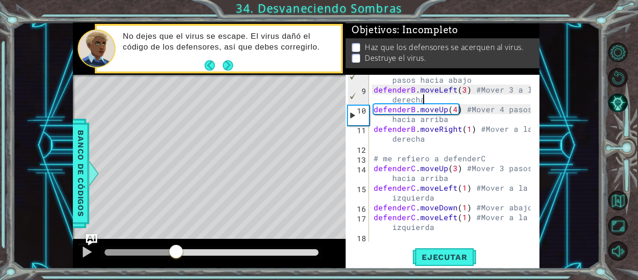
click at [450, 92] on div "defenderB . moveDown ( 2 ) #Mover 2 pasos hacia abajo defenderB . moveLeft ( 3 …" at bounding box center [454, 163] width 164 height 196
click at [450, 92] on div "defenderB . moveDown ( 2 ) #Mover 2 pasos hacia abajo defenderB . moveLeft ( 3 …" at bounding box center [451, 158] width 159 height 167
drag, startPoint x: 437, startPoint y: 93, endPoint x: 453, endPoint y: 93, distance: 15.4
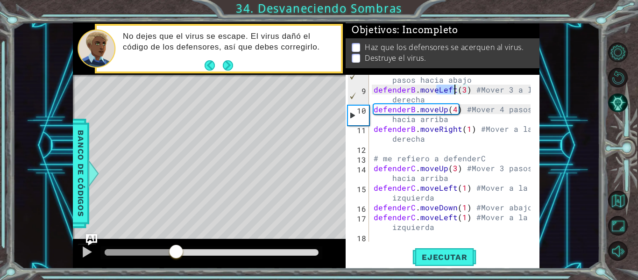
click at [453, 93] on div "defenderB . moveDown ( 2 ) #Mover 2 pasos hacia abajo defenderB . moveLeft ( 3 …" at bounding box center [454, 163] width 164 height 196
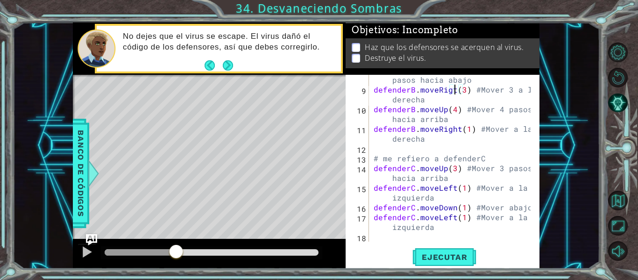
scroll to position [0, 6]
click at [443, 255] on span "Ejecutar" at bounding box center [445, 256] width 64 height 9
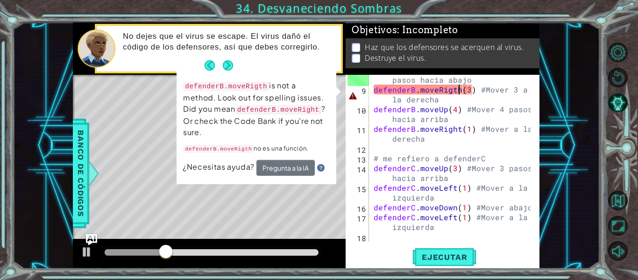
click at [469, 92] on div "defenderB . moveDown ( 2 ) #Mover 2 pasos hacia abajo defenderB . moveRigth ( 3…" at bounding box center [454, 163] width 164 height 196
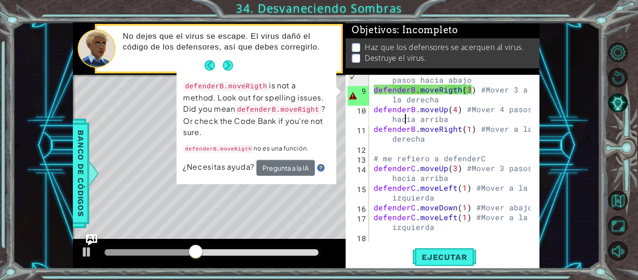
click at [404, 124] on div "defenderB . moveDown ( 2 ) #Mover 2 pasos hacia abajo defenderB . moveRigth ( 3…" at bounding box center [454, 163] width 164 height 196
click at [82, 258] on div at bounding box center [87, 252] width 12 height 12
click at [455, 92] on div "defenderB . moveDown ( 2 ) #Mover 2 pasos hacia abajo defenderB . moveRigth ( 3…" at bounding box center [454, 163] width 164 height 196
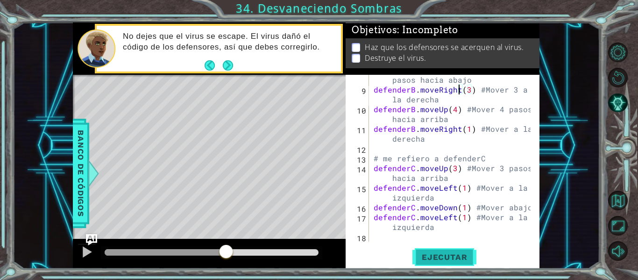
click at [442, 260] on span "Ejecutar" at bounding box center [445, 256] width 64 height 9
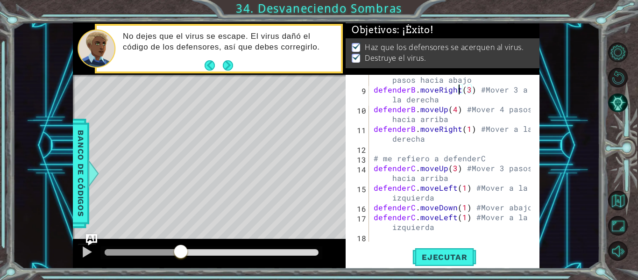
drag, startPoint x: 123, startPoint y: 250, endPoint x: 181, endPoint y: 264, distance: 59.4
click at [181, 264] on div at bounding box center [209, 254] width 273 height 30
click at [90, 254] on div at bounding box center [87, 252] width 12 height 12
click at [469, 91] on div "defenderB . moveDown ( 2 ) #Mover 2 pasos hacia abajo defenderB . moveRight ( 3…" at bounding box center [454, 163] width 164 height 196
click at [510, 90] on div "defenderB . moveDown ( 2 ) #Mover 2 pasos hacia abajo defenderB . moveRight ( )…" at bounding box center [454, 163] width 164 height 196
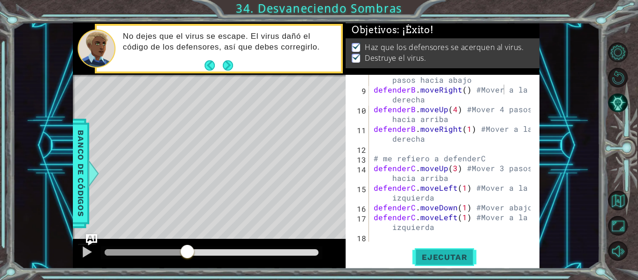
click at [448, 251] on button "Ejecutar" at bounding box center [445, 257] width 64 height 19
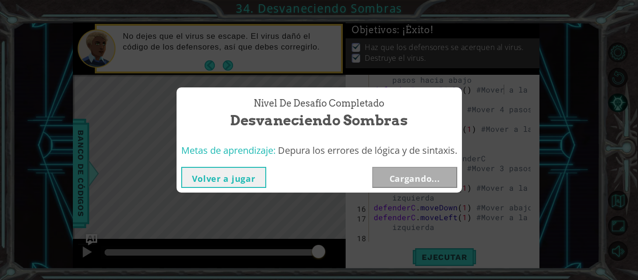
drag, startPoint x: 123, startPoint y: 248, endPoint x: 369, endPoint y: 242, distance: 245.9
click at [369, 242] on body "1 ההההההההההההההההההההההההההההההההההההההההההההההההההההההההההההההההההההההההההההה…" at bounding box center [319, 140] width 638 height 280
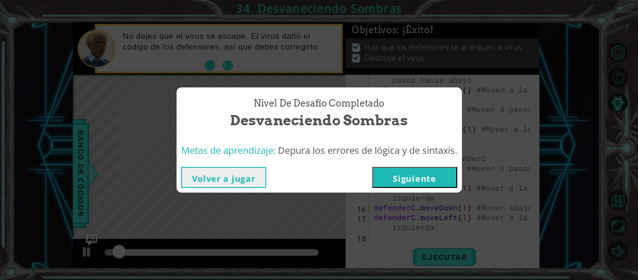
click at [243, 180] on button "Volver a jugar" at bounding box center [223, 177] width 85 height 21
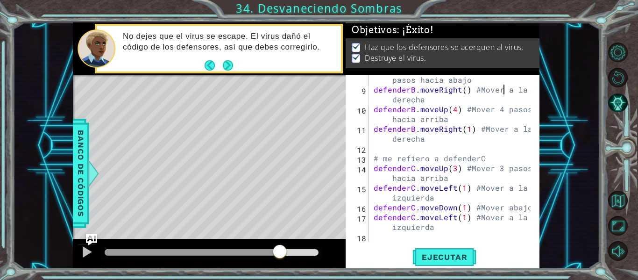
click at [280, 254] on div at bounding box center [212, 252] width 214 height 7
click at [290, 250] on div at bounding box center [212, 252] width 214 height 7
click at [92, 251] on div at bounding box center [87, 252] width 12 height 12
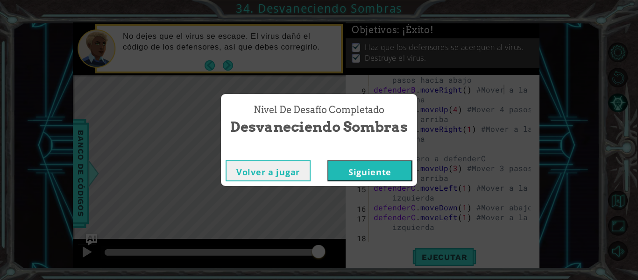
click at [246, 179] on button "Volver a jugar" at bounding box center [268, 170] width 85 height 21
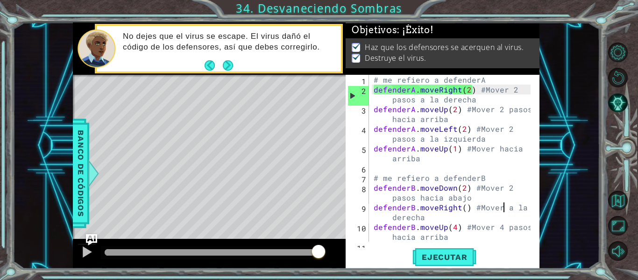
scroll to position [0, 0]
click at [373, 82] on div "# me refiero a defenderA defenderA . moveRight ( 2 ) #Mover 2 pasos a la derech…" at bounding box center [454, 173] width 164 height 196
type textarea "# me refiero a defenderA"
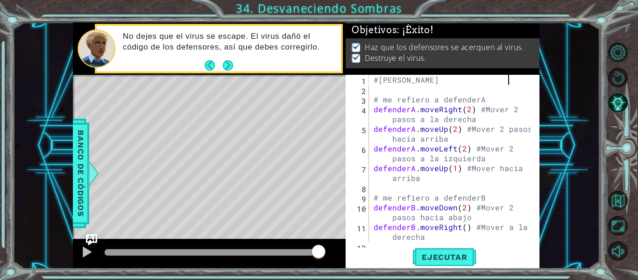
scroll to position [0, 8]
type textarea "#[PERSON_NAME]"
